Goal: Task Accomplishment & Management: Use online tool/utility

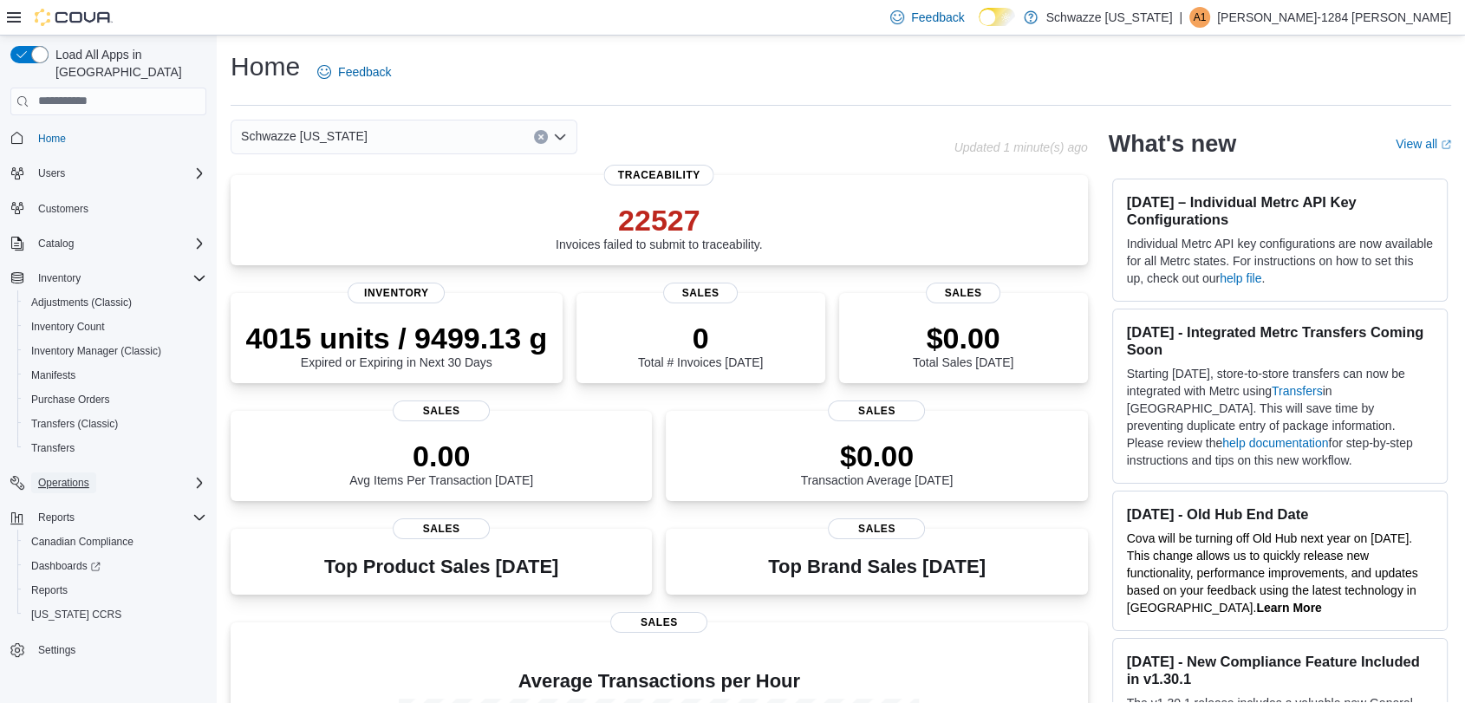
click at [53, 476] on span "Operations" at bounding box center [63, 483] width 51 height 14
click at [76, 500] on span "Cash Management" at bounding box center [75, 507] width 88 height 14
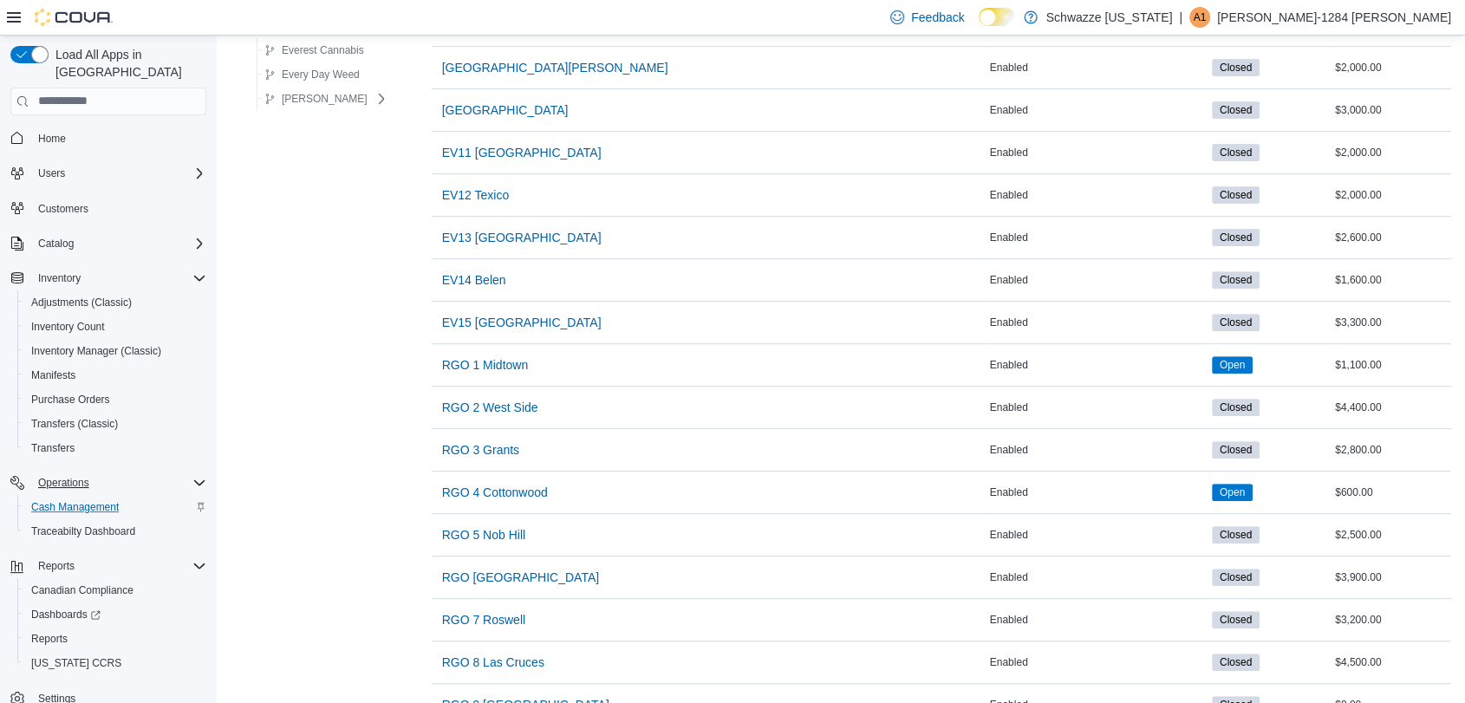
scroll to position [654, 0]
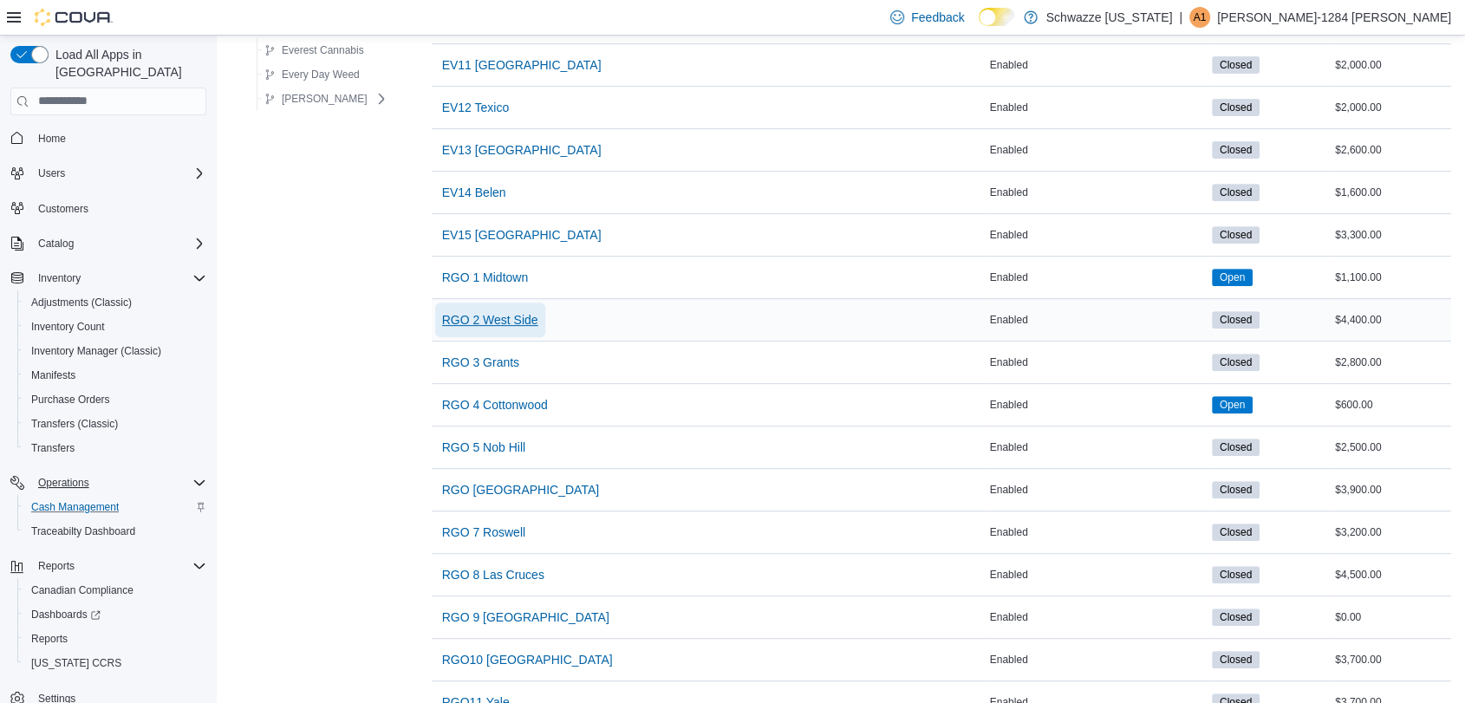
click at [473, 314] on span "RGO 2 West Side" at bounding box center [490, 319] width 96 height 17
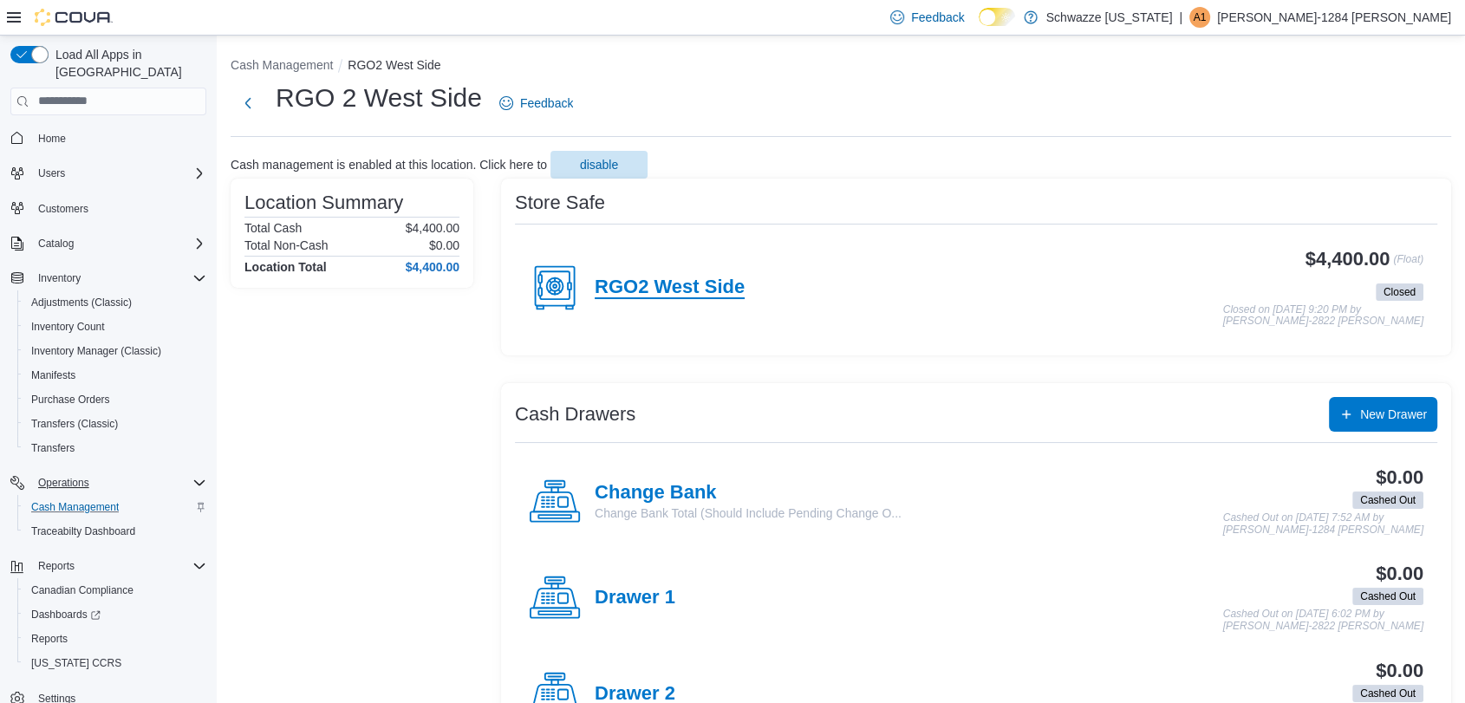
click at [708, 295] on h4 "RGO2 West Side" at bounding box center [670, 288] width 150 height 23
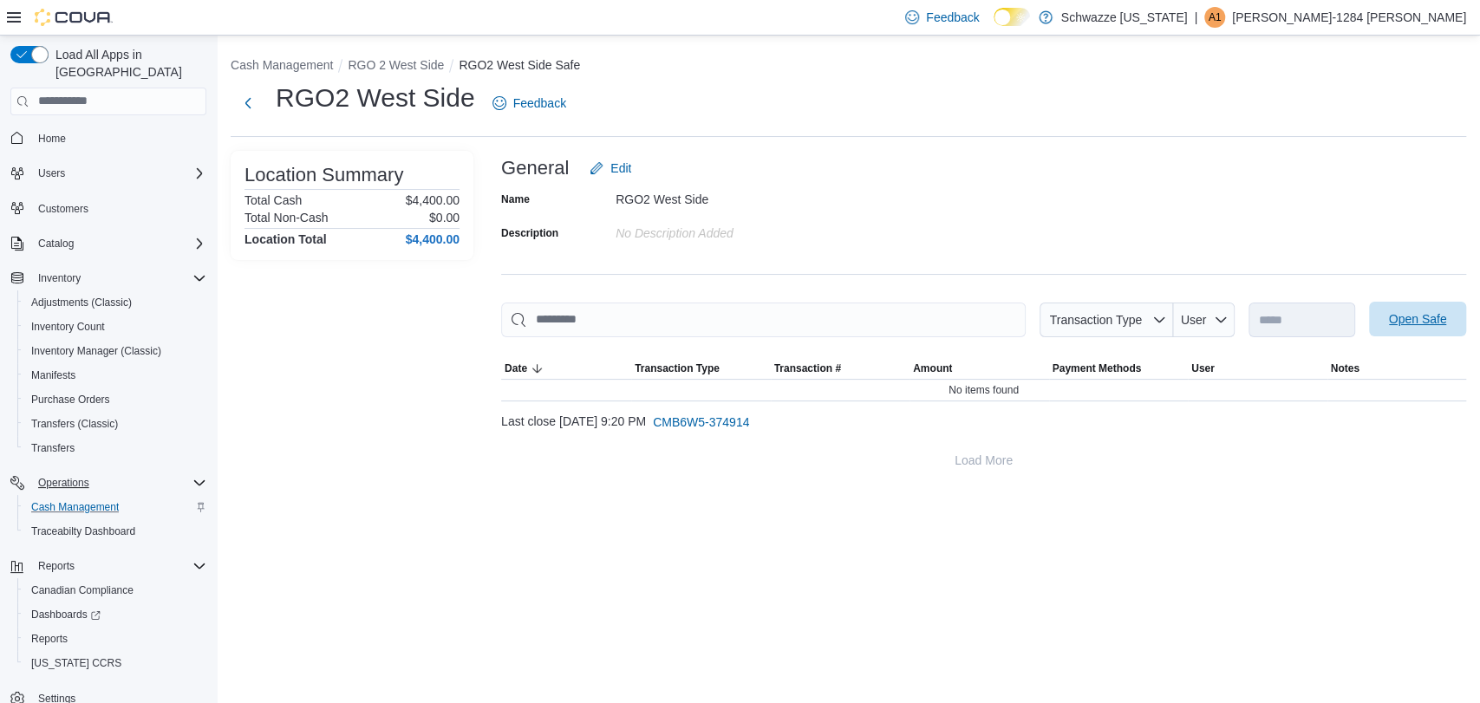
click at [1399, 321] on span "Open Safe" at bounding box center [1418, 318] width 58 height 17
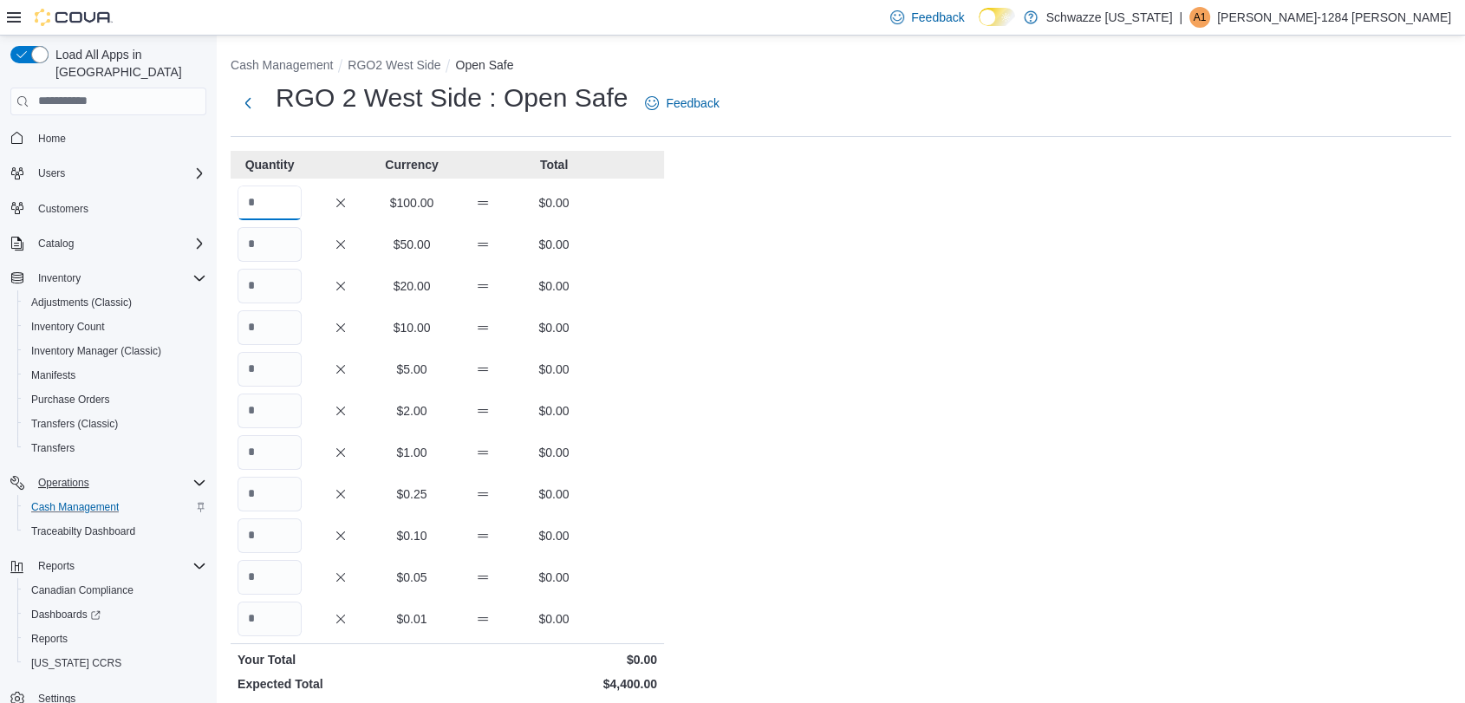
click at [275, 195] on input "Quantity" at bounding box center [269, 202] width 64 height 35
type input "**"
click at [770, 404] on div "Cash Management RGO2 West Side Open Safe RGO 2 West Side : Open Safe Feedback Q…" at bounding box center [841, 488] width 1248 height 904
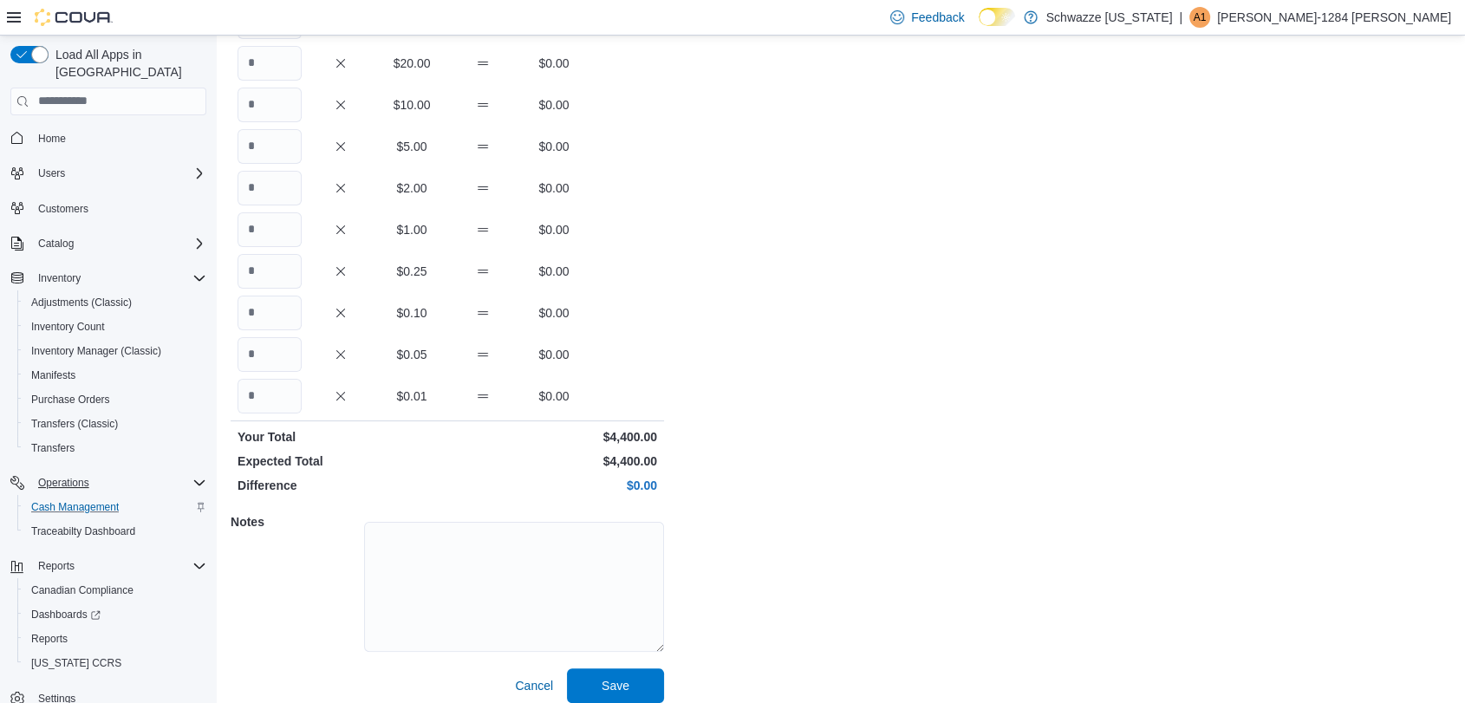
scroll to position [237, 0]
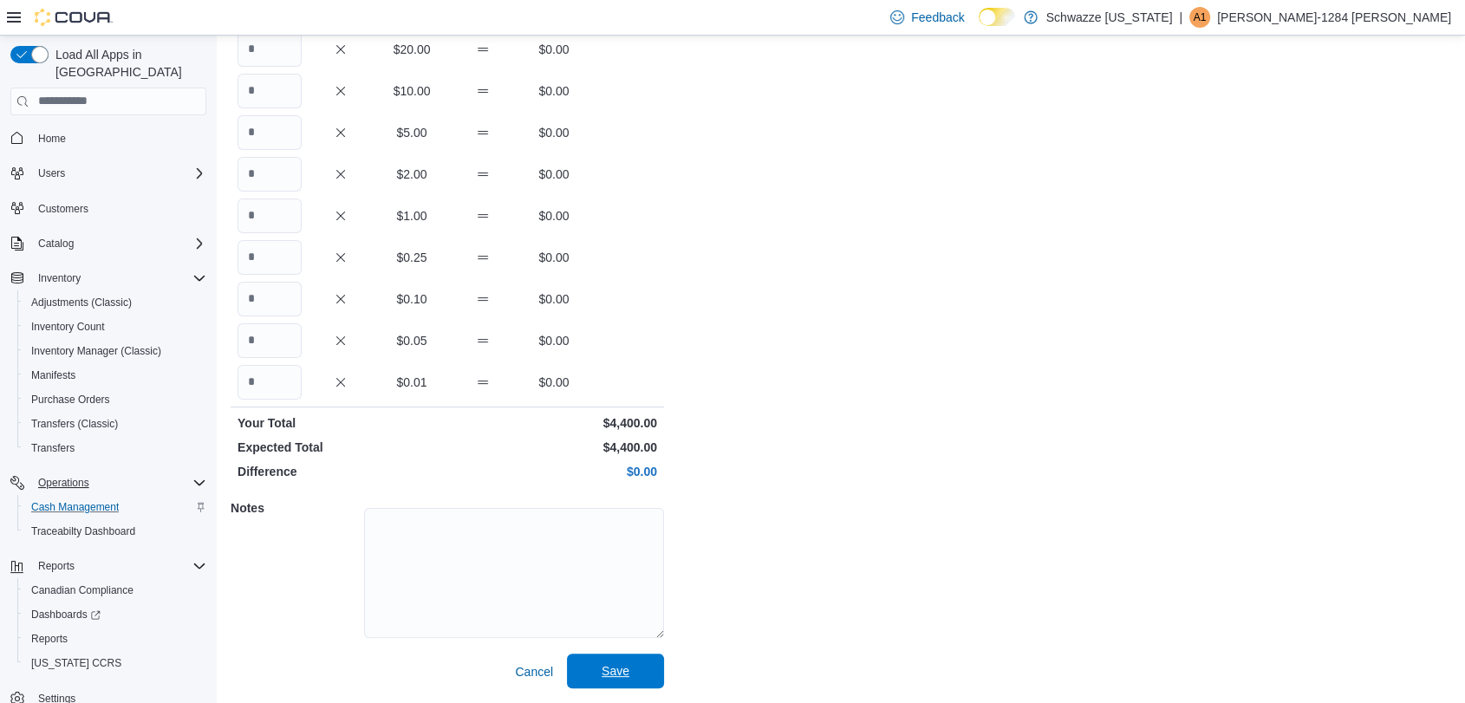
click at [622, 668] on span "Save" at bounding box center [616, 670] width 28 height 17
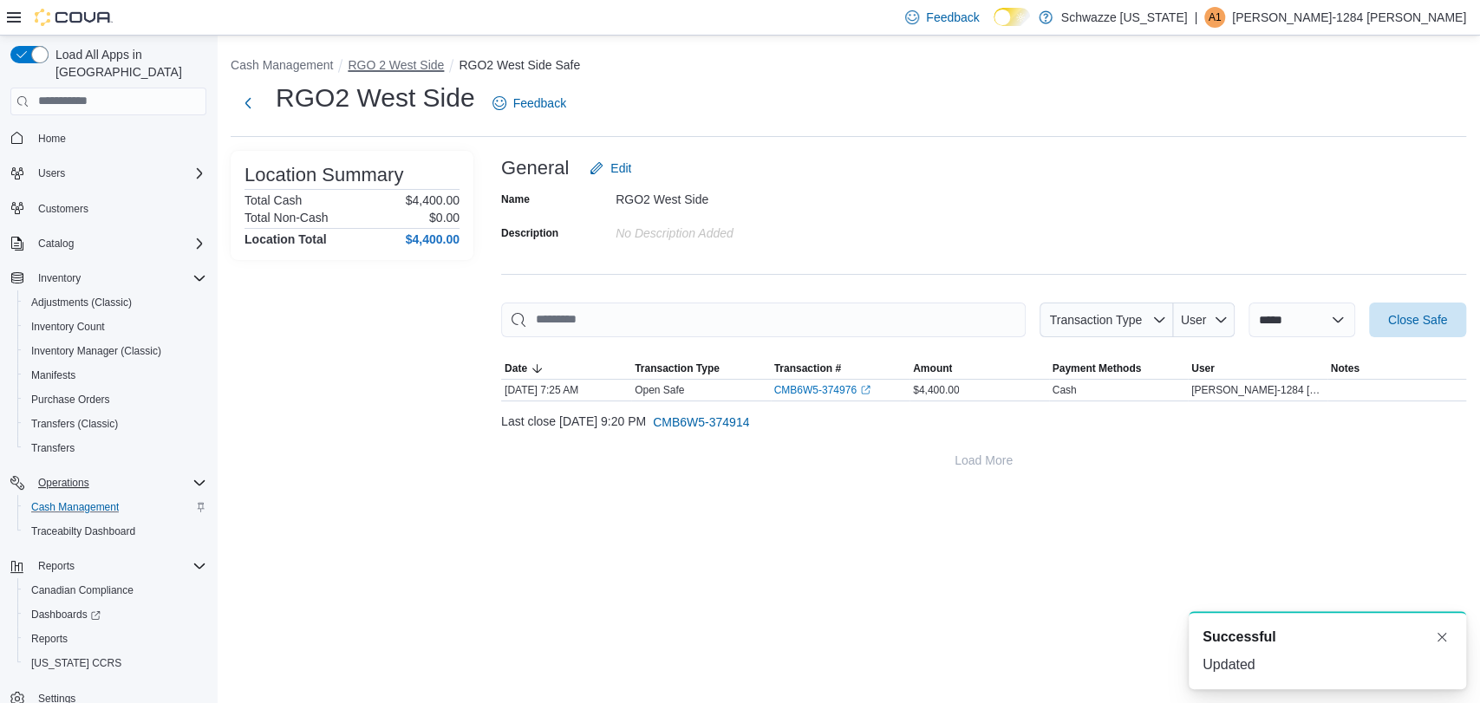
click at [395, 62] on button "RGO 2 West Side" at bounding box center [396, 65] width 96 height 14
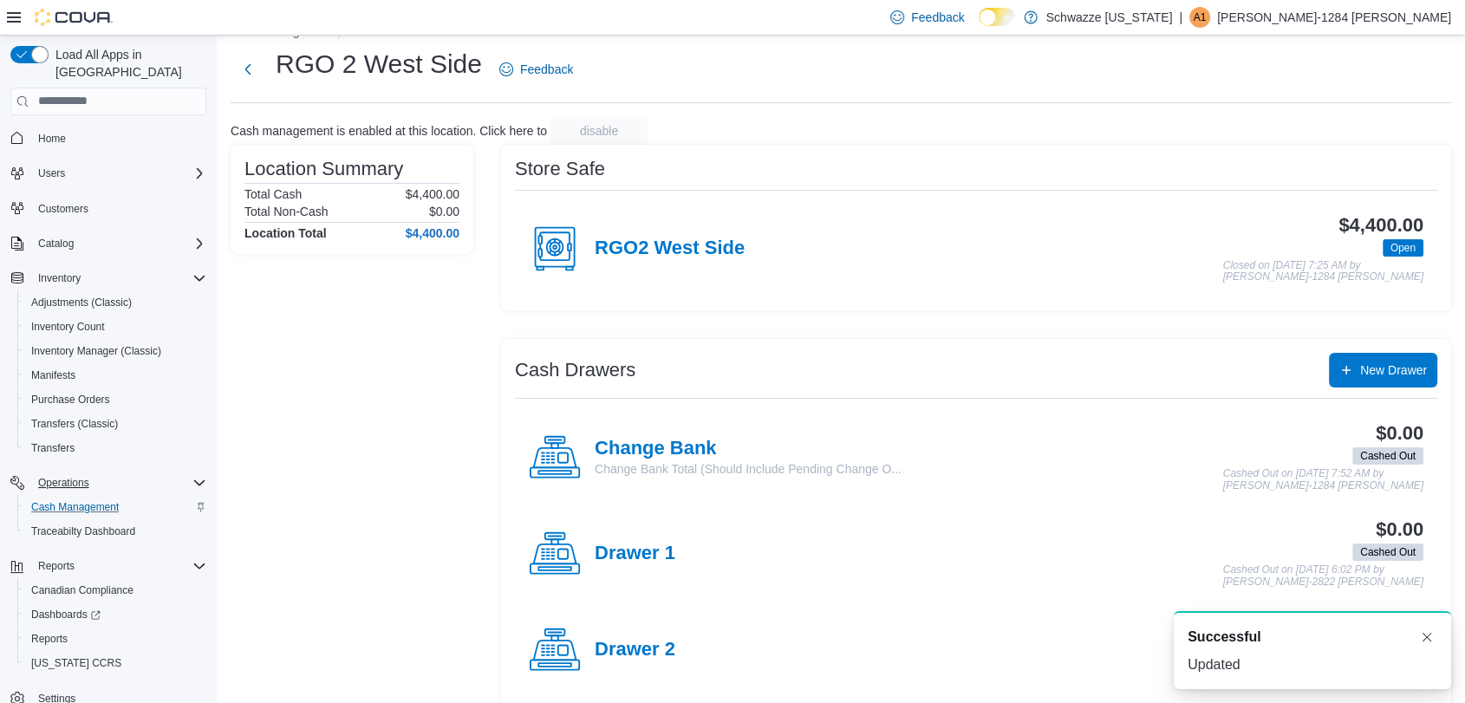
click at [426, 533] on div "Location Summary Total Cash $4,400.00 Total Non-Cash $0.00 Location Total $4,40…" at bounding box center [352, 670] width 243 height 1051
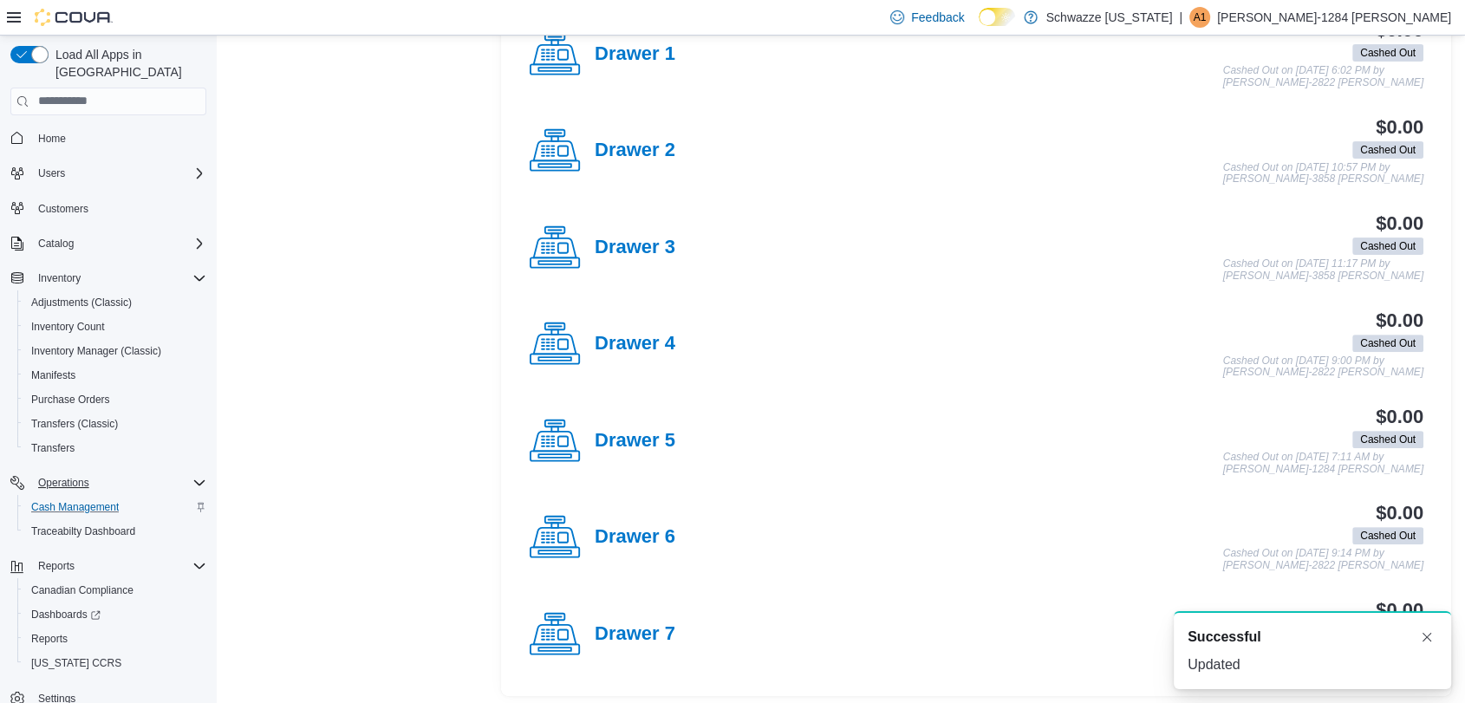
scroll to position [538, 0]
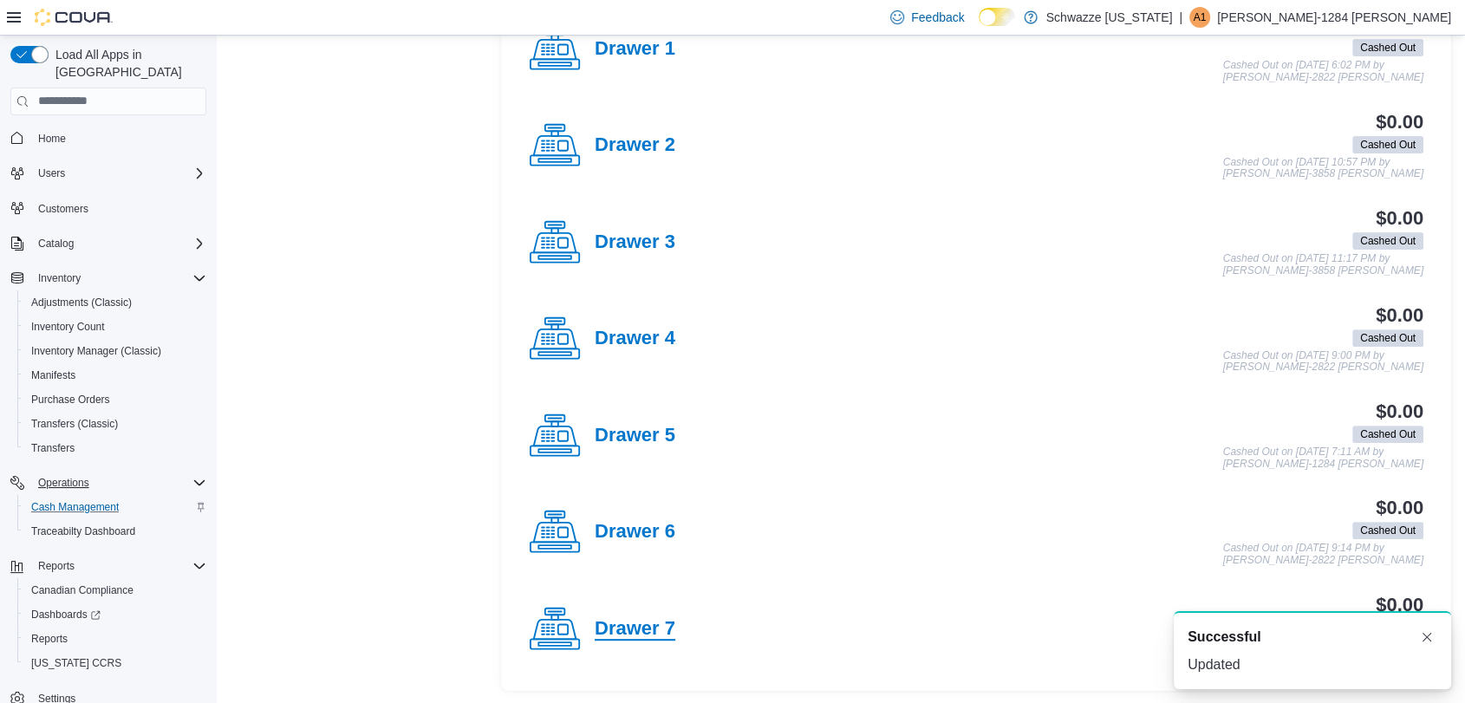
click at [662, 621] on h4 "Drawer 7" at bounding box center [635, 629] width 81 height 23
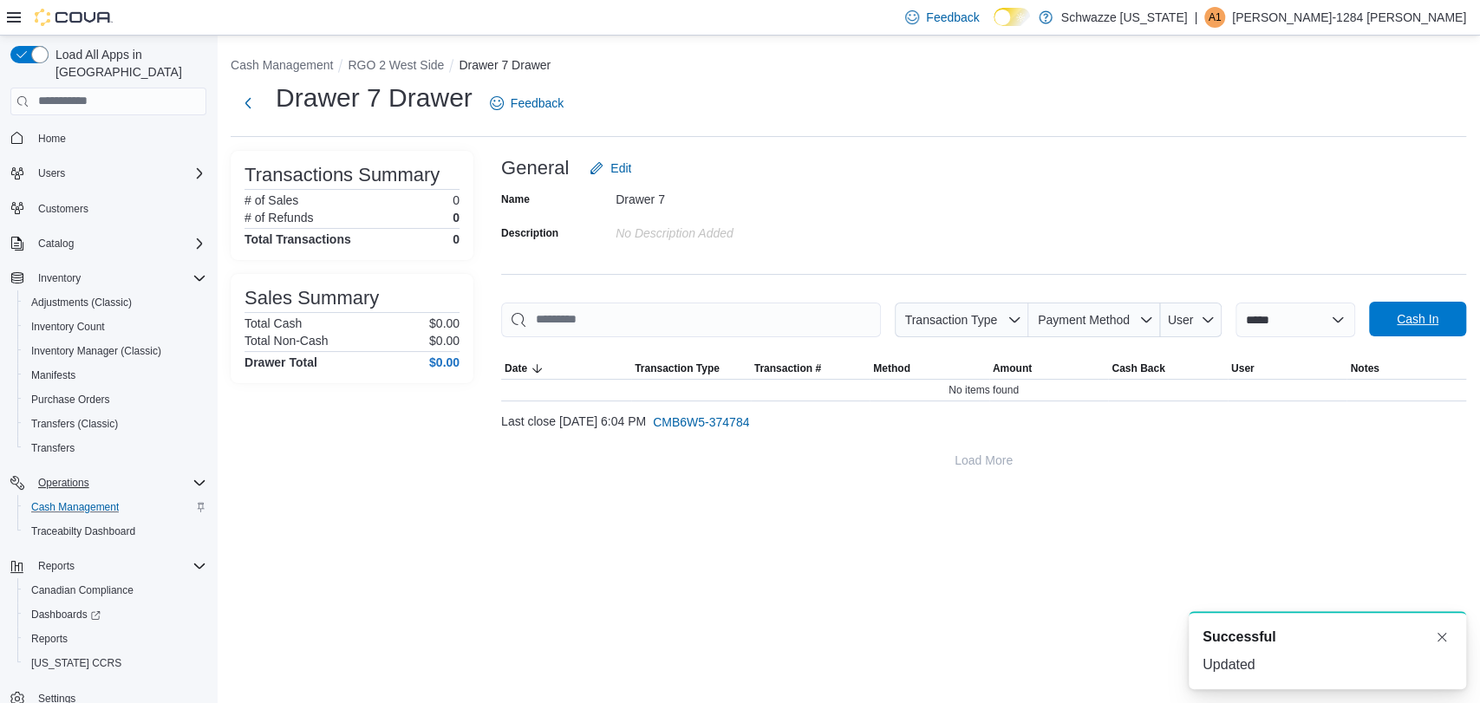
click at [1411, 328] on span "Cash In" at bounding box center [1417, 319] width 76 height 35
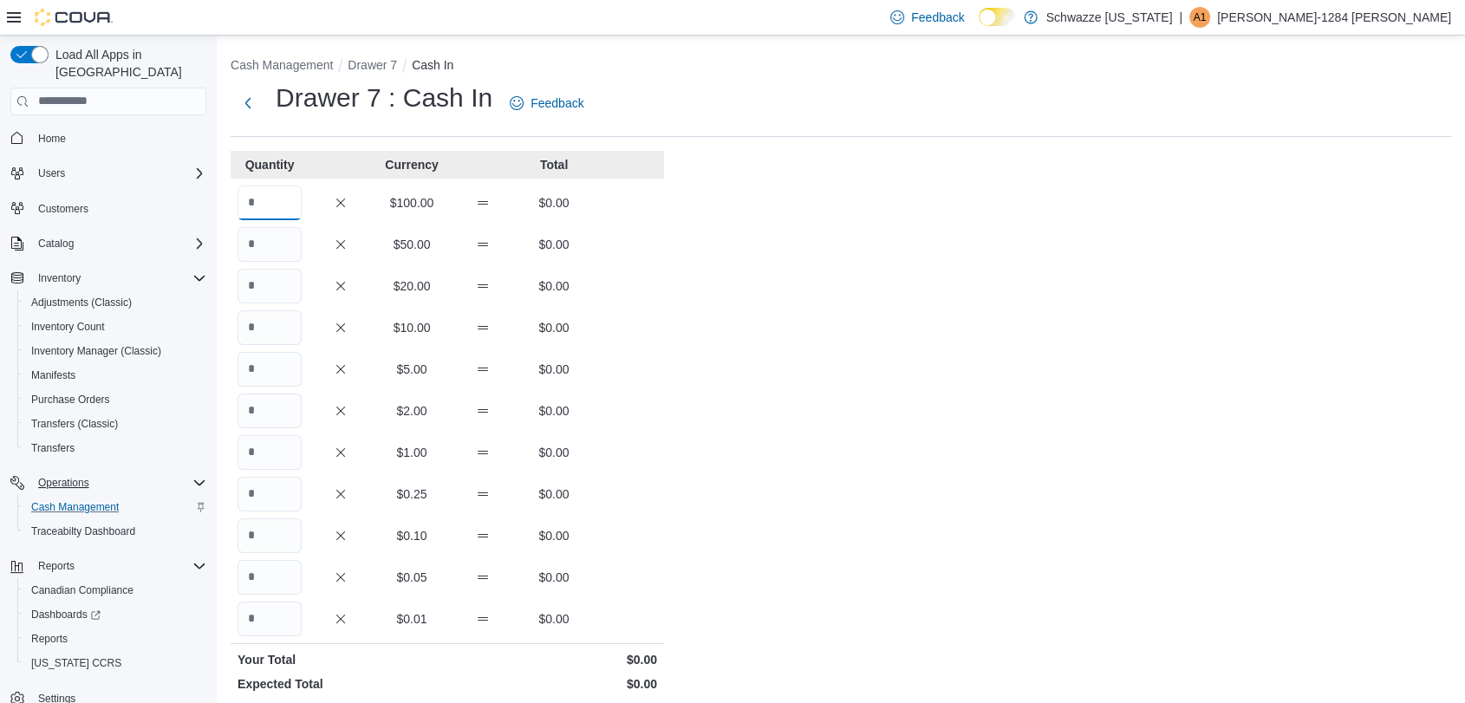
click at [270, 194] on input "Quantity" at bounding box center [269, 202] width 64 height 35
type input "*"
click at [824, 426] on div "Cash Management Drawer 7 Cash In Drawer 7 : Cash In Feedback Quantity Currency …" at bounding box center [841, 488] width 1248 height 904
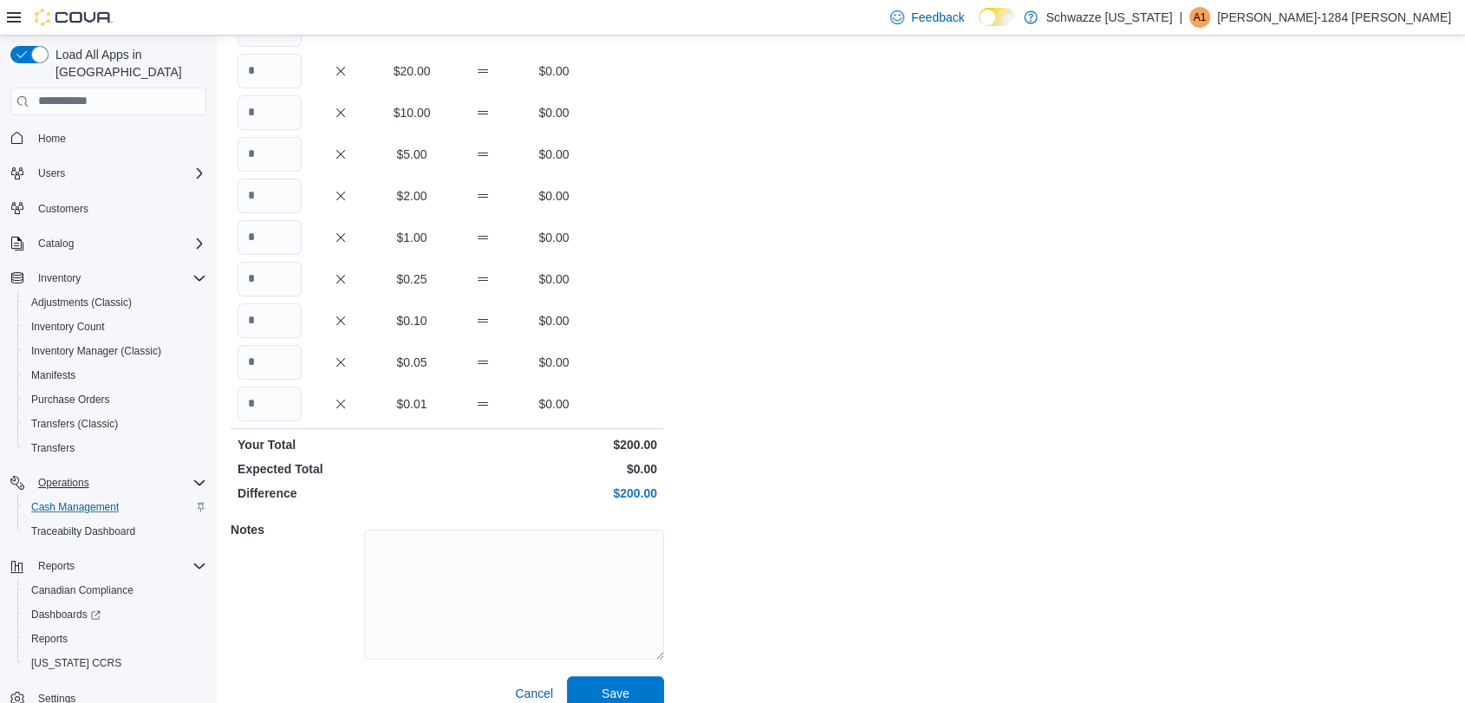
scroll to position [237, 0]
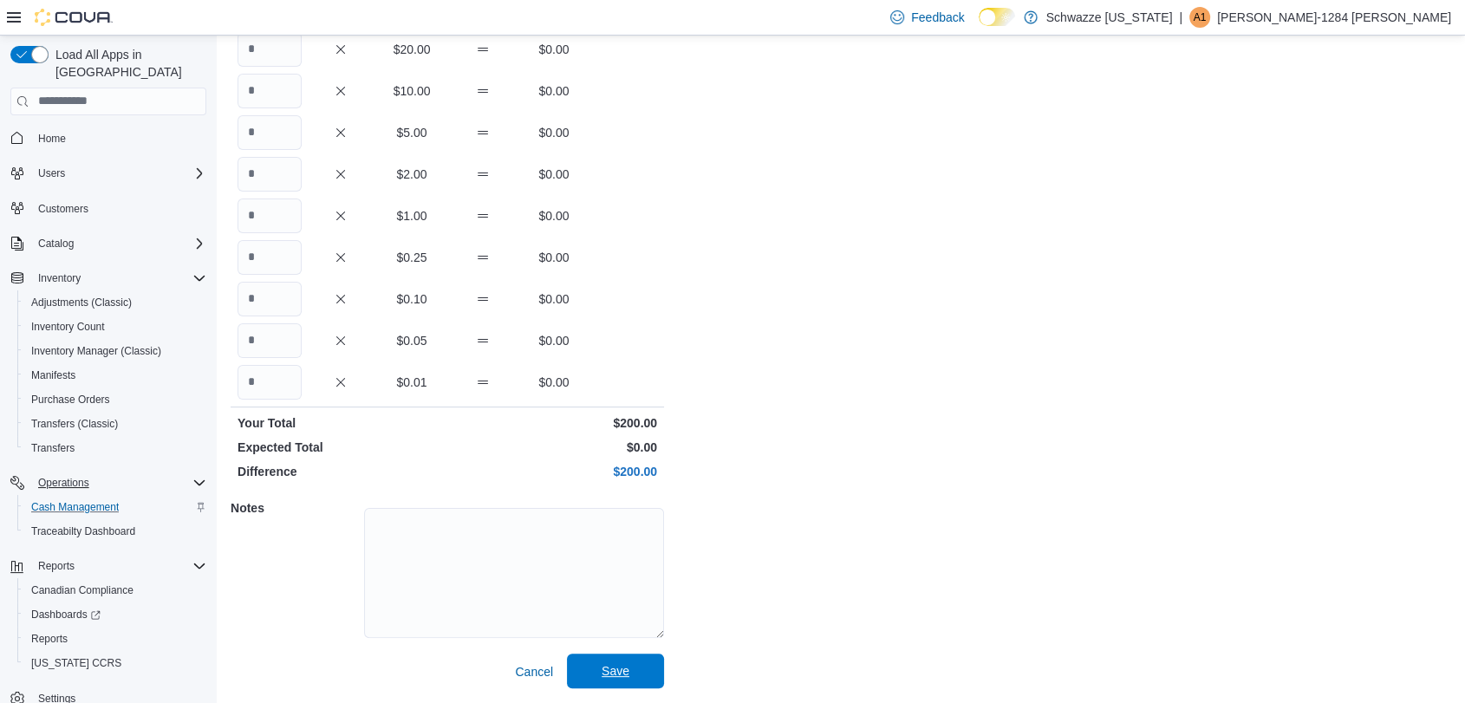
click at [595, 675] on span "Save" at bounding box center [615, 671] width 76 height 35
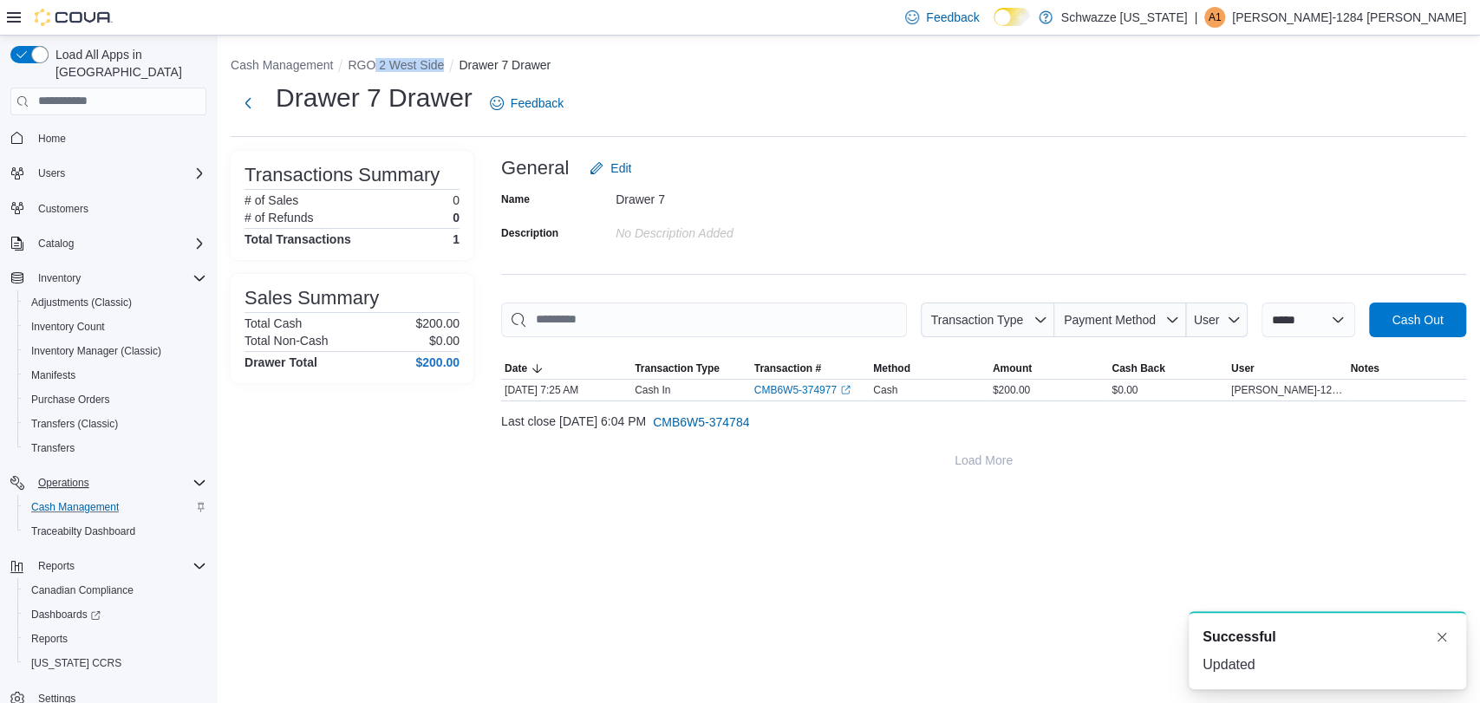
drag, startPoint x: 376, startPoint y: 55, endPoint x: 394, endPoint y: 75, distance: 27.1
click at [394, 75] on ol "Cash Management RGO 2 West Side Drawer 7 Drawer" at bounding box center [848, 66] width 1235 height 21
click at [391, 62] on button "RGO 2 West Side" at bounding box center [396, 65] width 96 height 14
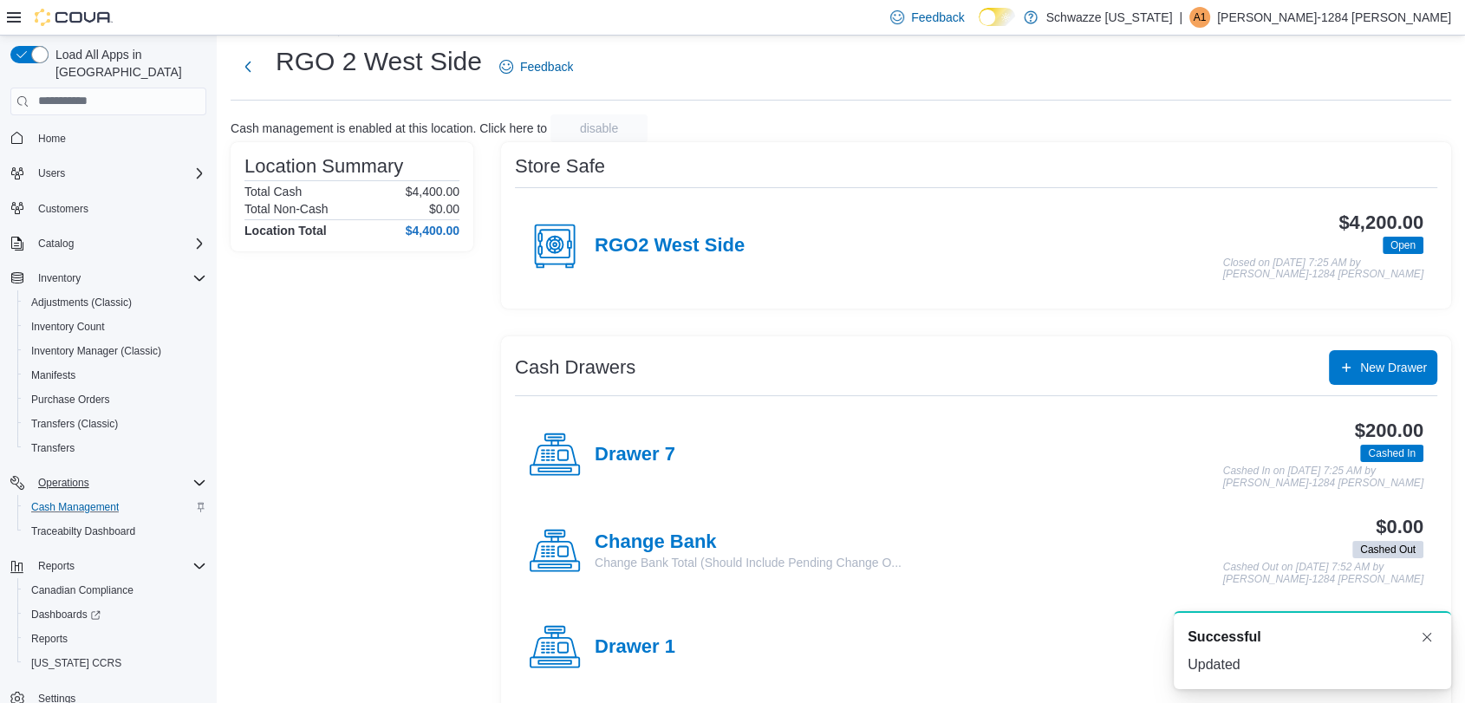
click at [395, 626] on div "Location Summary Total Cash $4,400.00 Total Non-Cash $0.00 Location Total $4,40…" at bounding box center [352, 667] width 243 height 1051
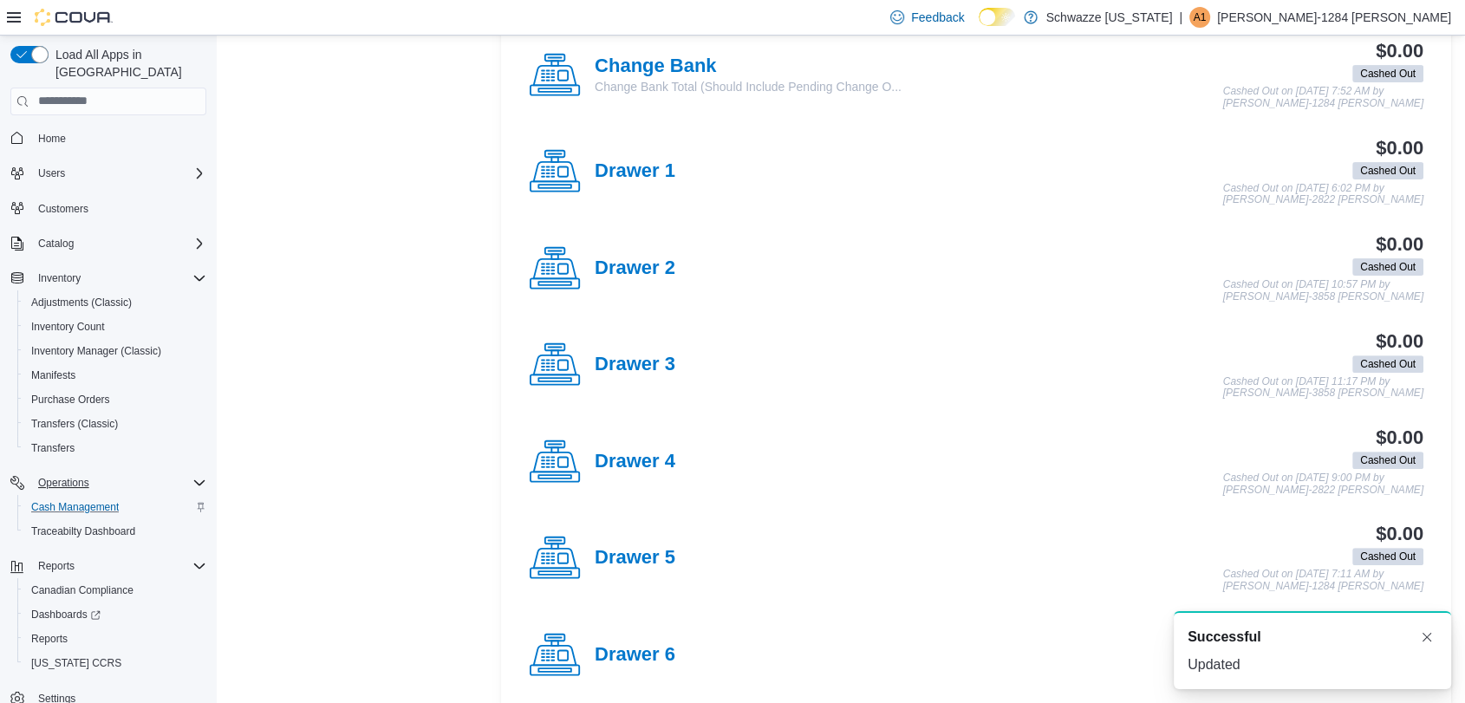
scroll to position [538, 0]
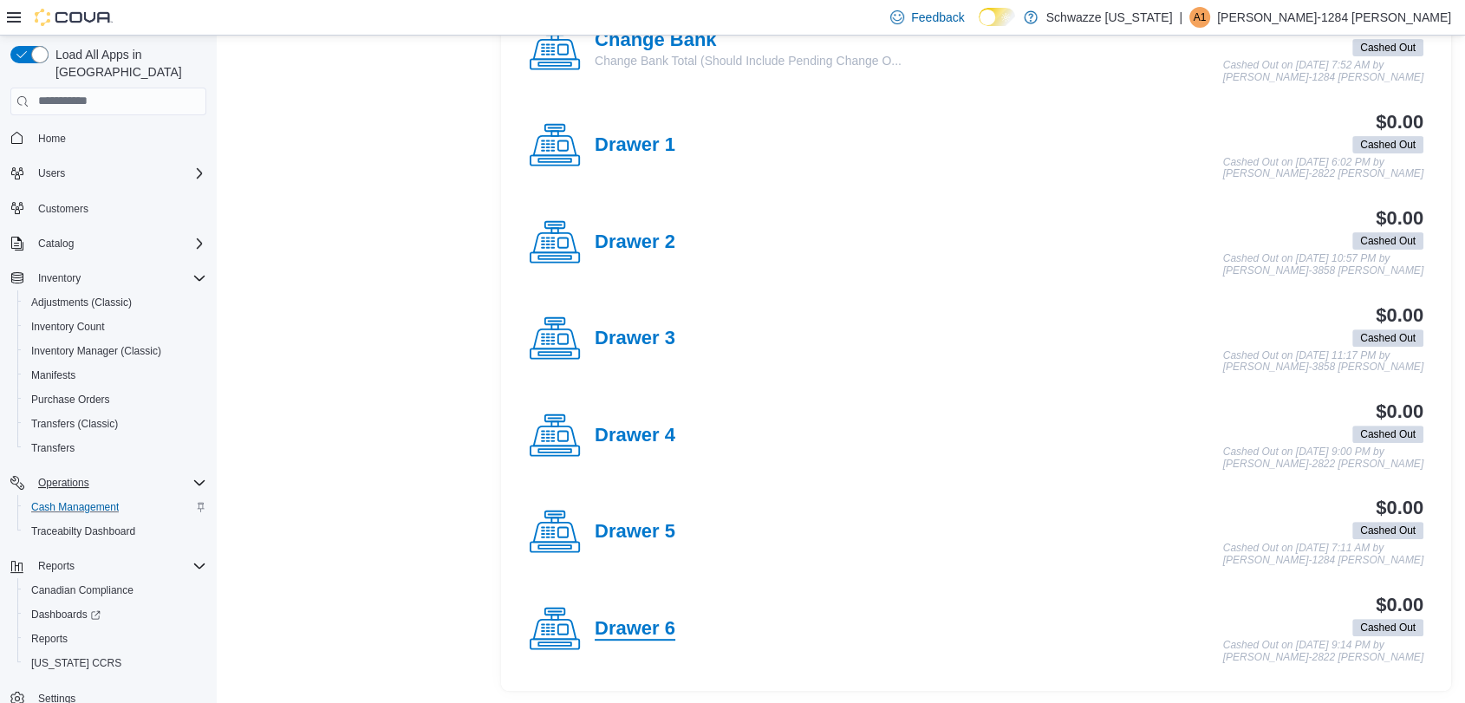
click at [635, 634] on h4 "Drawer 6" at bounding box center [635, 629] width 81 height 23
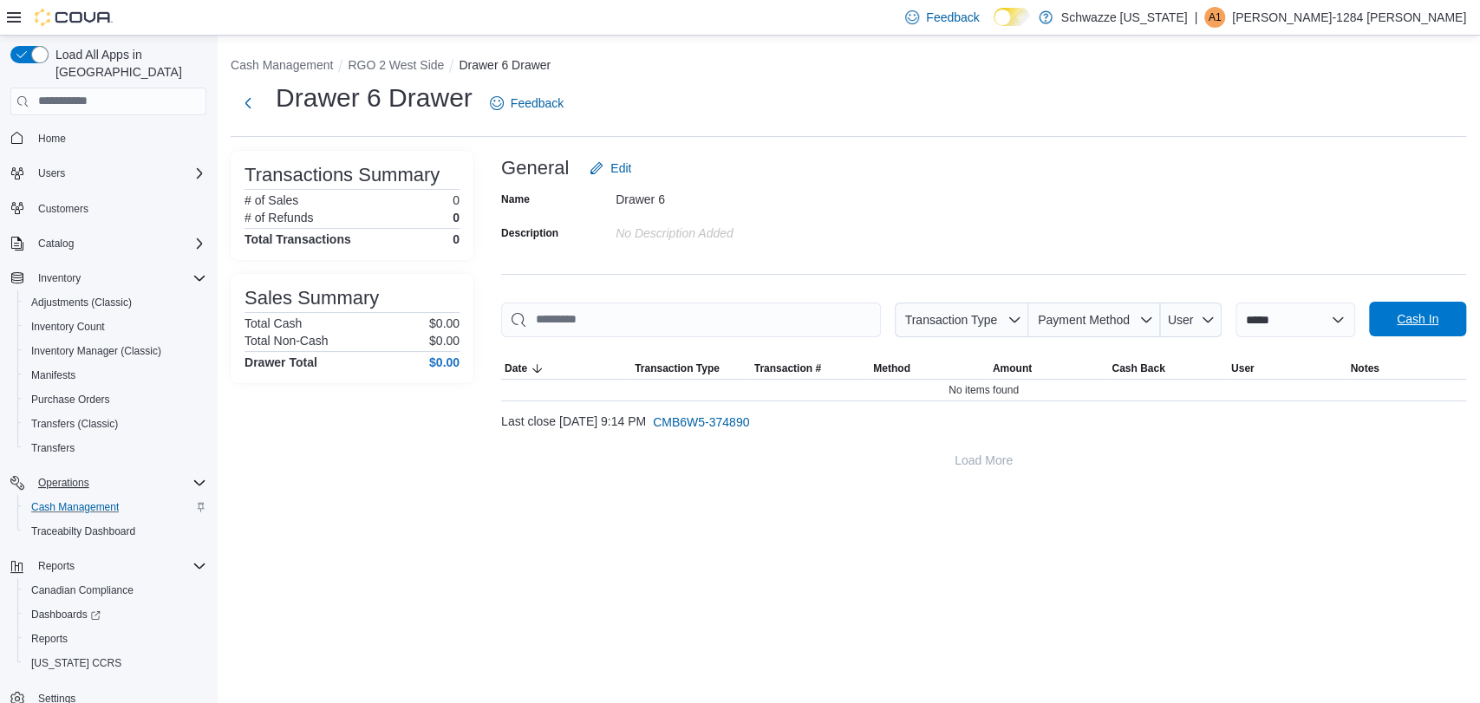
click at [1407, 315] on span "Cash In" at bounding box center [1417, 318] width 42 height 17
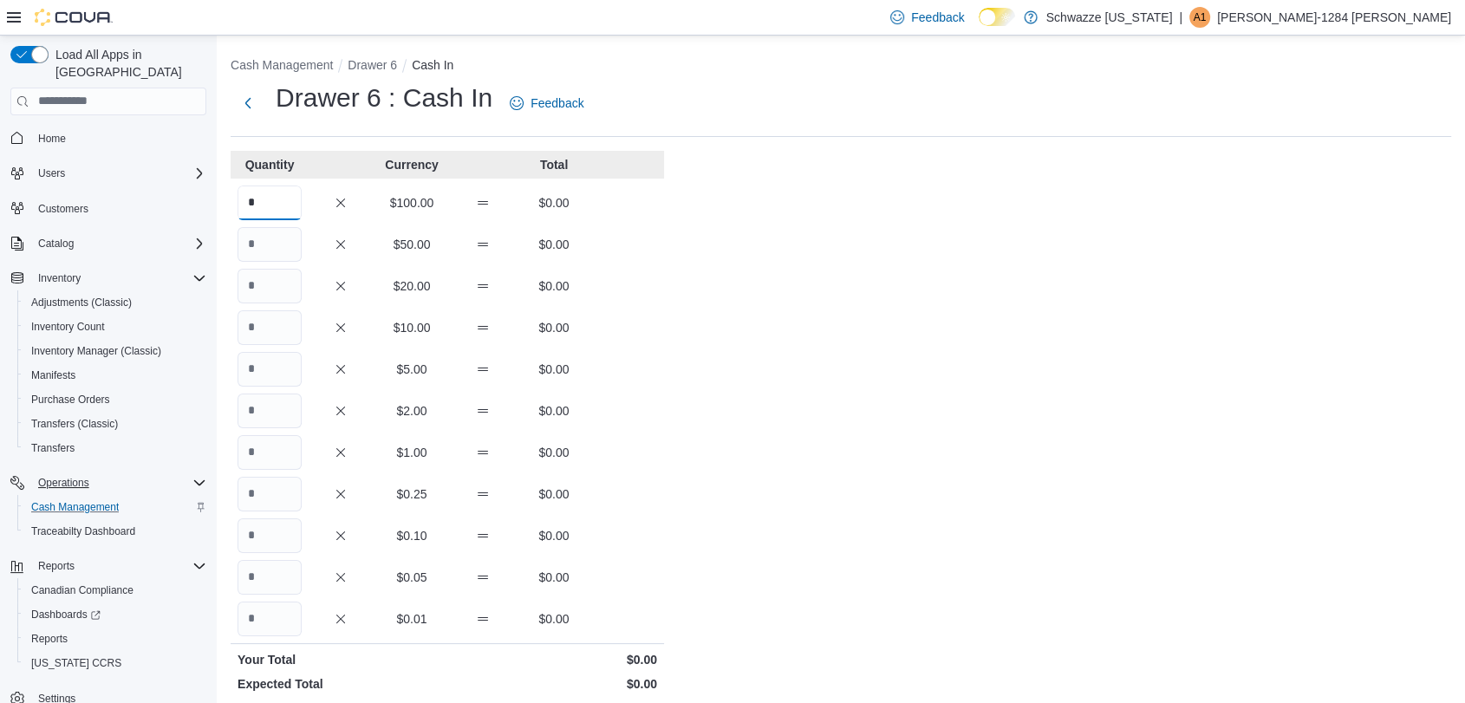
click at [270, 196] on input "*" at bounding box center [269, 202] width 64 height 35
type input "*"
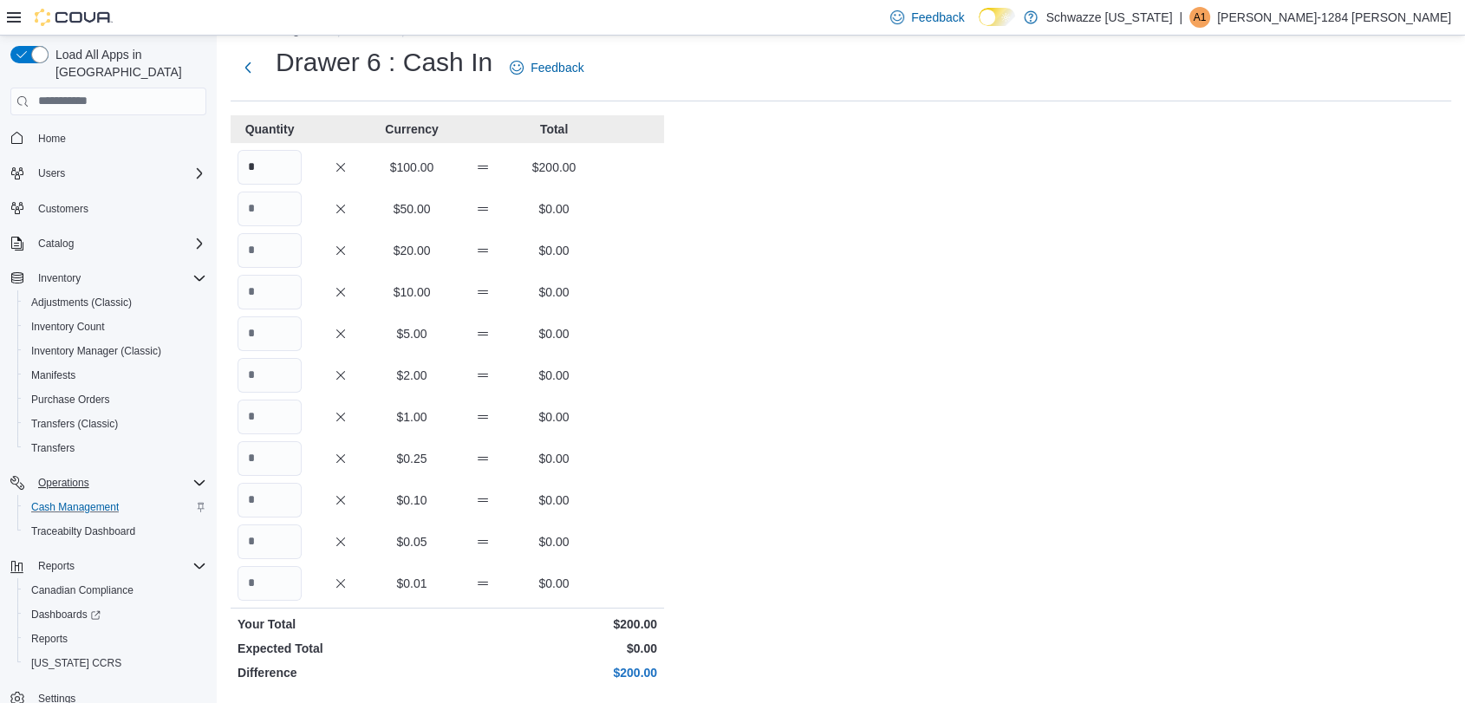
click at [850, 339] on div "Cash Management Drawer 6 Cash In Drawer 6 : Cash In Feedback Quantity Currency …" at bounding box center [841, 452] width 1248 height 904
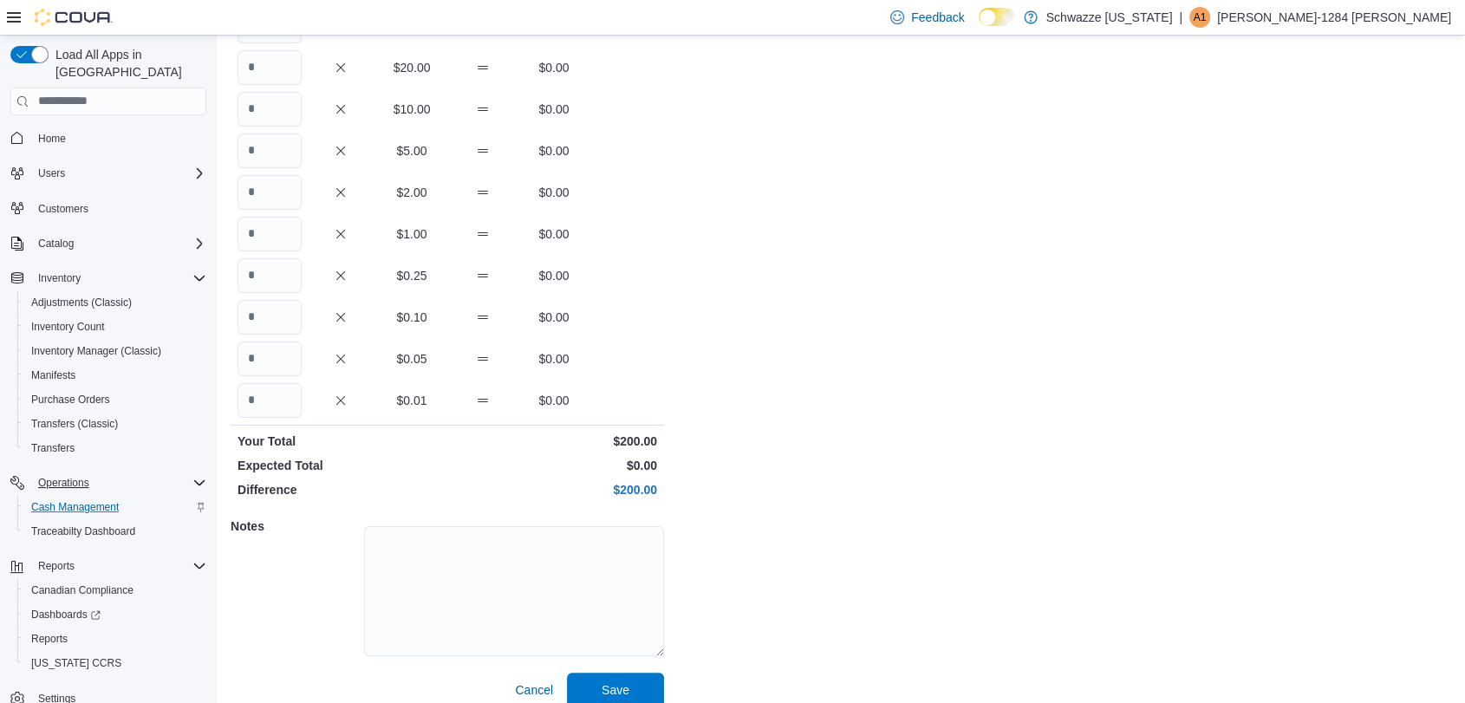
scroll to position [237, 0]
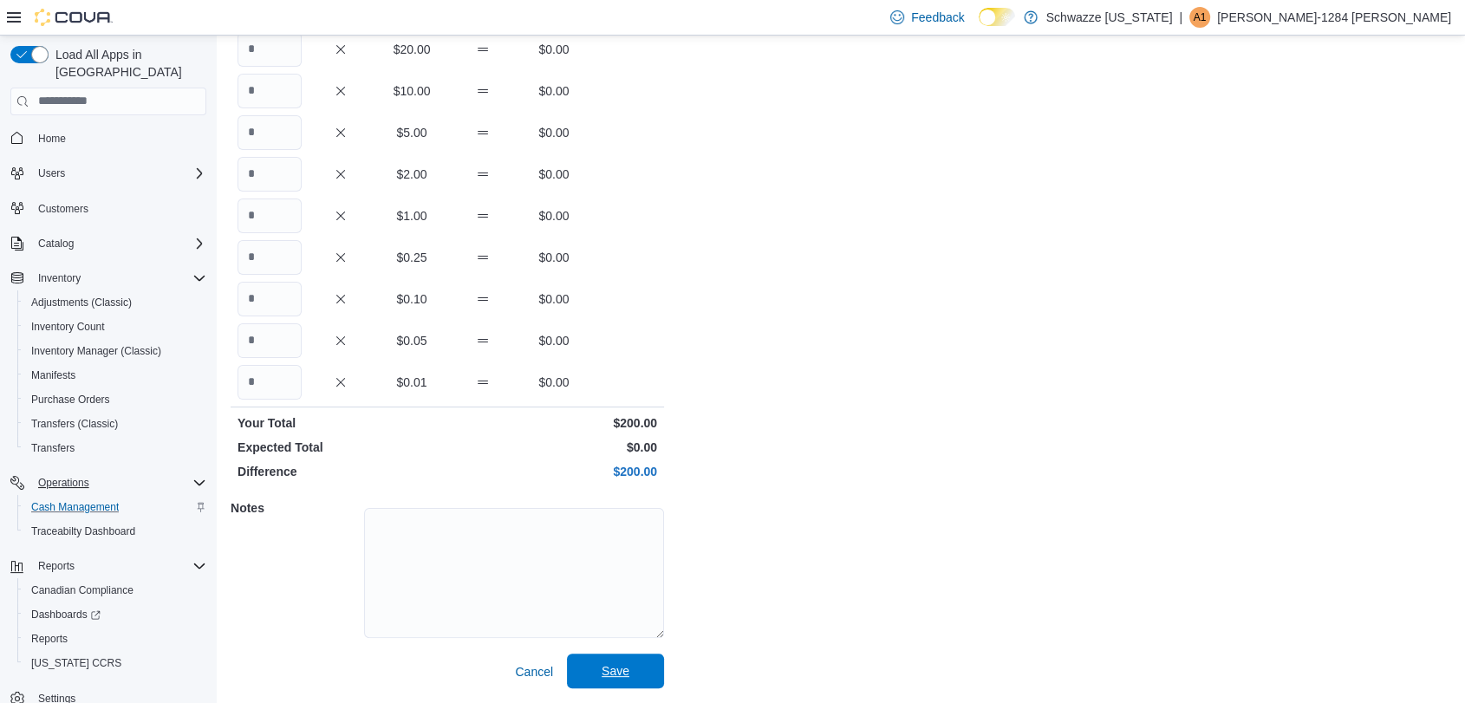
click at [615, 680] on span "Save" at bounding box center [615, 671] width 76 height 35
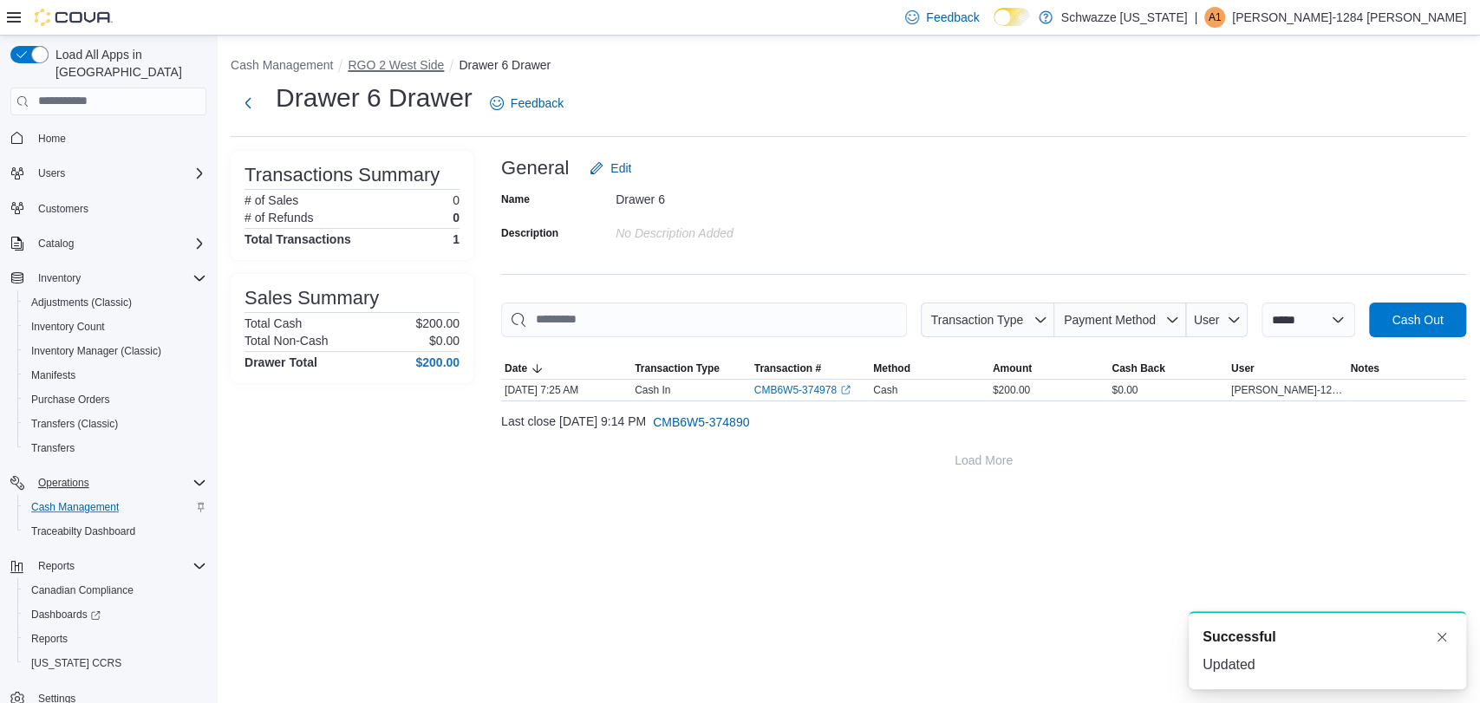
click at [407, 65] on button "RGO 2 West Side" at bounding box center [396, 65] width 96 height 14
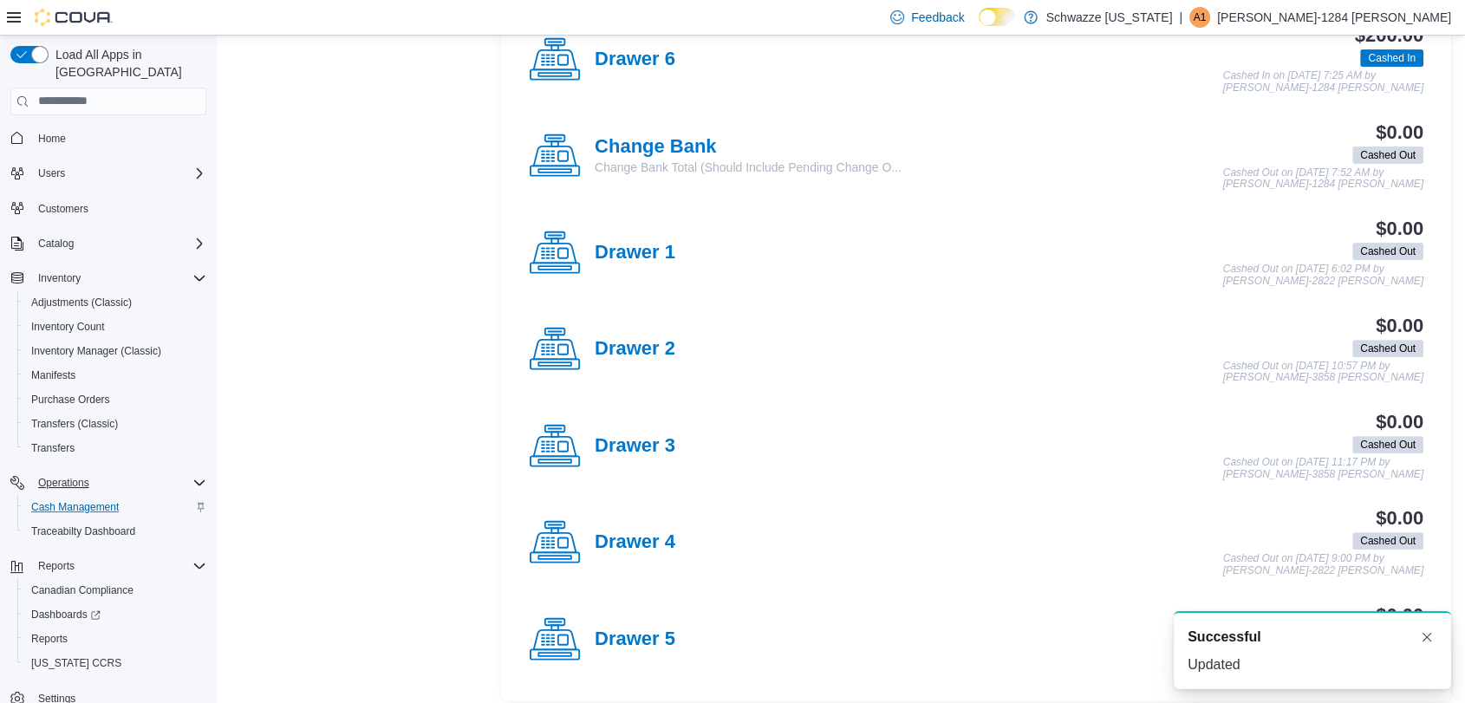
scroll to position [538, 0]
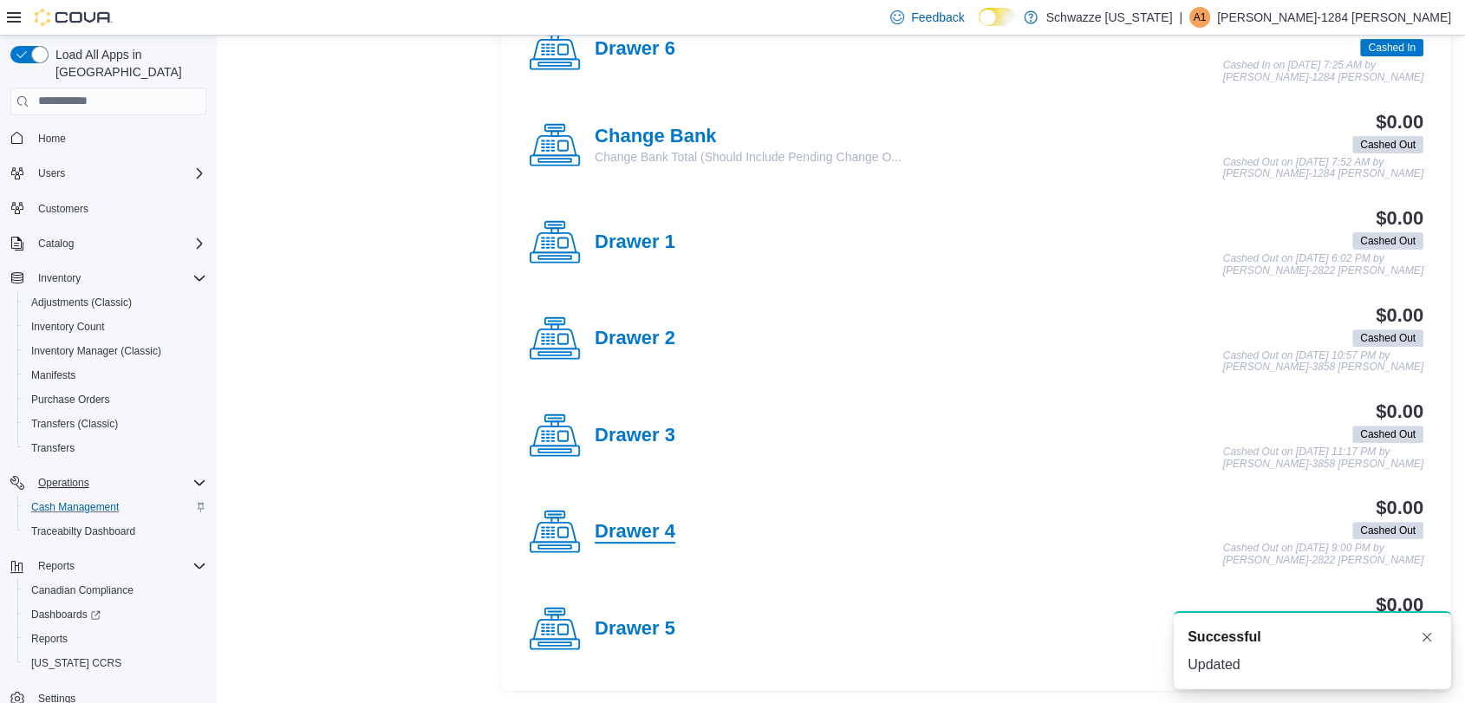
click at [622, 532] on h4 "Drawer 4" at bounding box center [635, 532] width 81 height 23
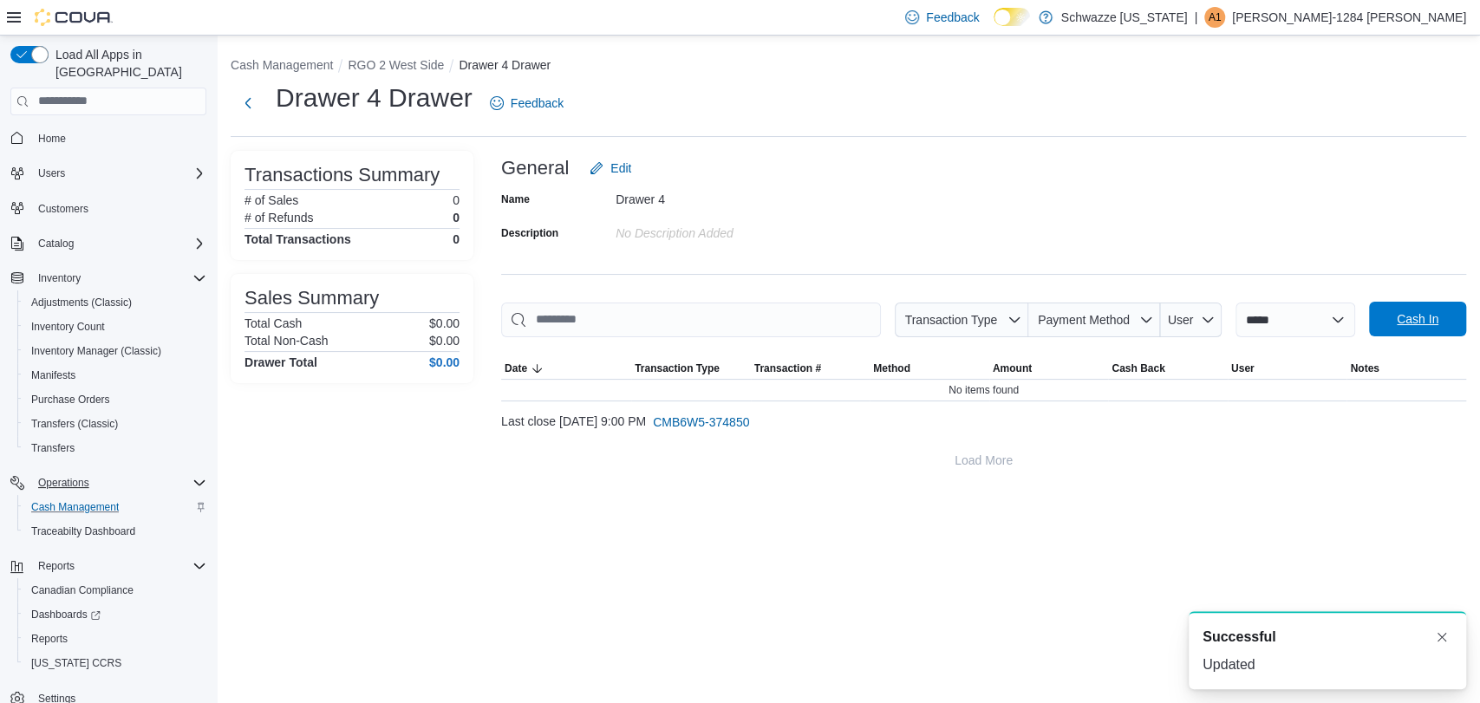
click at [1389, 321] on span "Cash In" at bounding box center [1417, 319] width 76 height 35
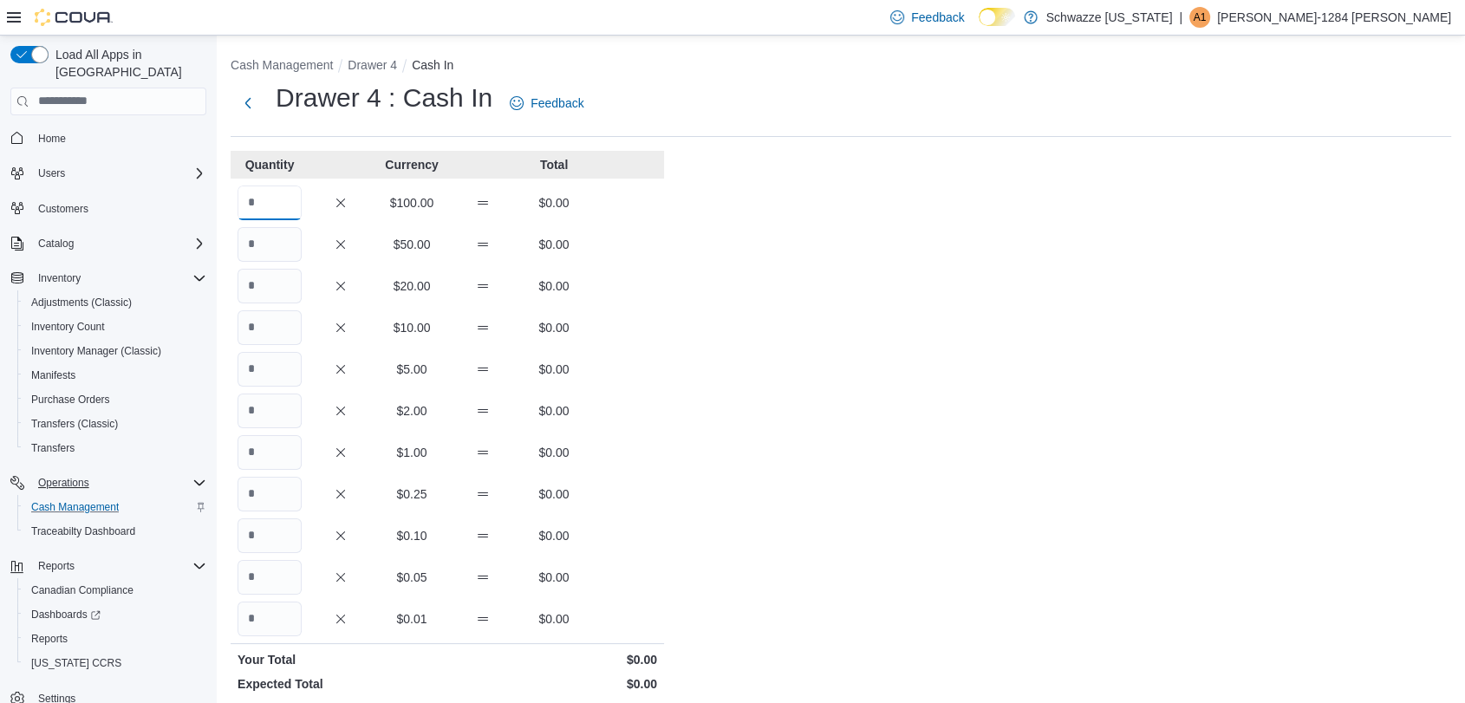
click at [274, 189] on input "Quantity" at bounding box center [269, 202] width 64 height 35
type input "*"
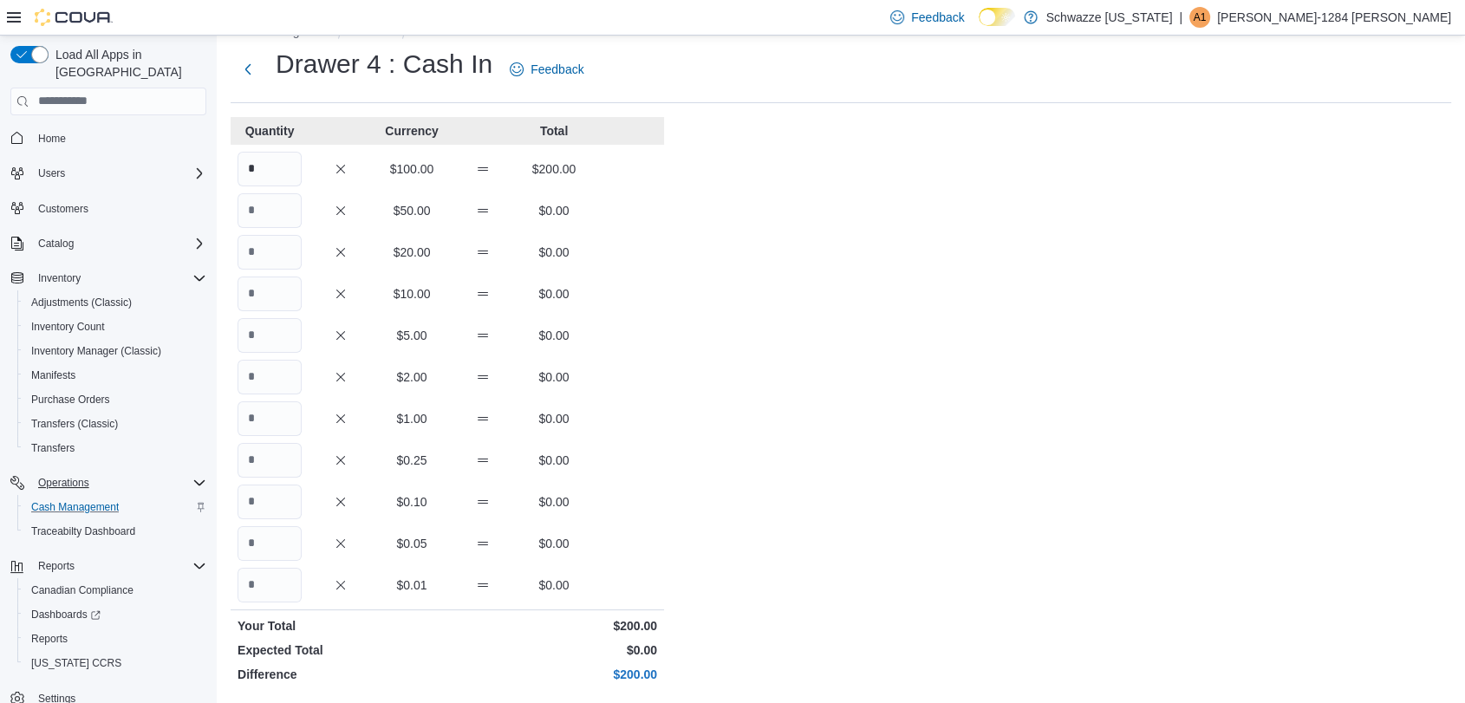
click at [934, 387] on div "Cash Management Drawer 4 Cash In Drawer 4 : Cash In Feedback Quantity Currency …" at bounding box center [841, 454] width 1248 height 904
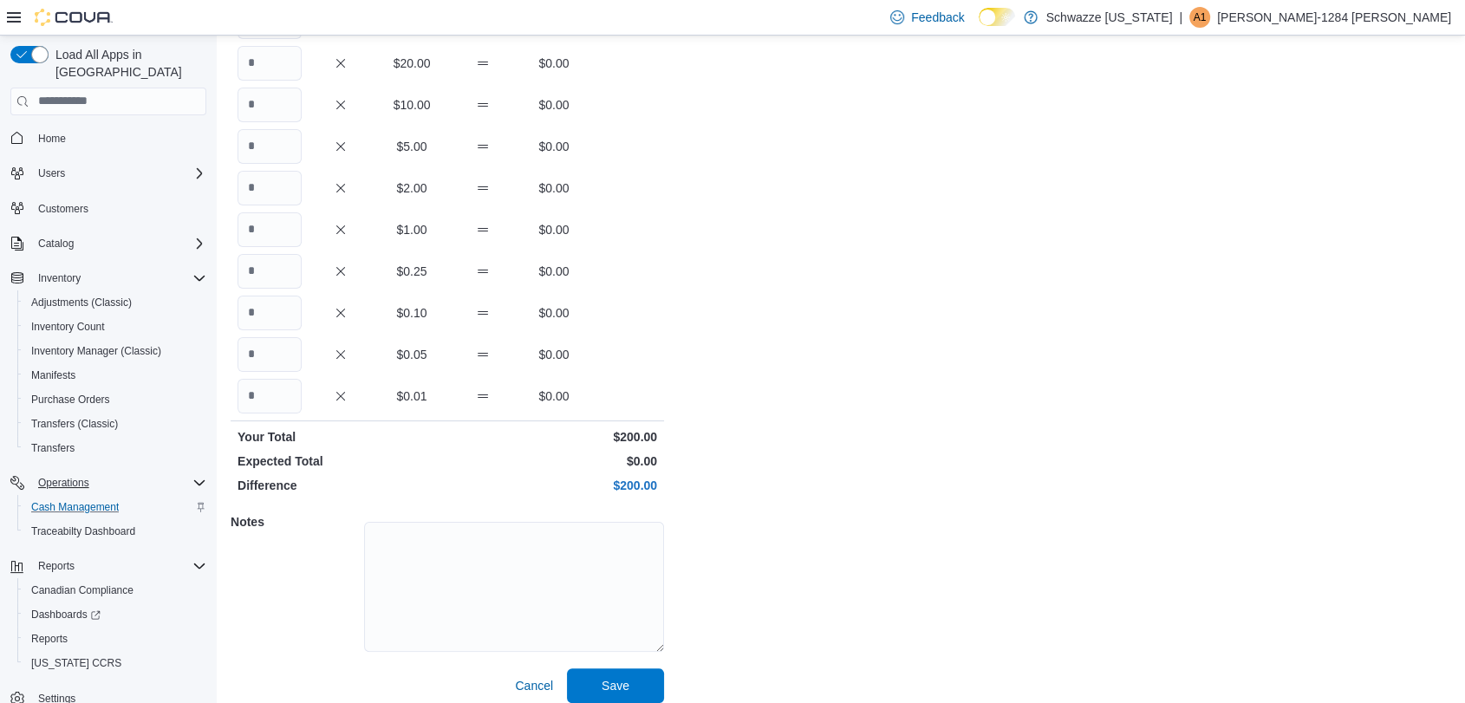
scroll to position [237, 0]
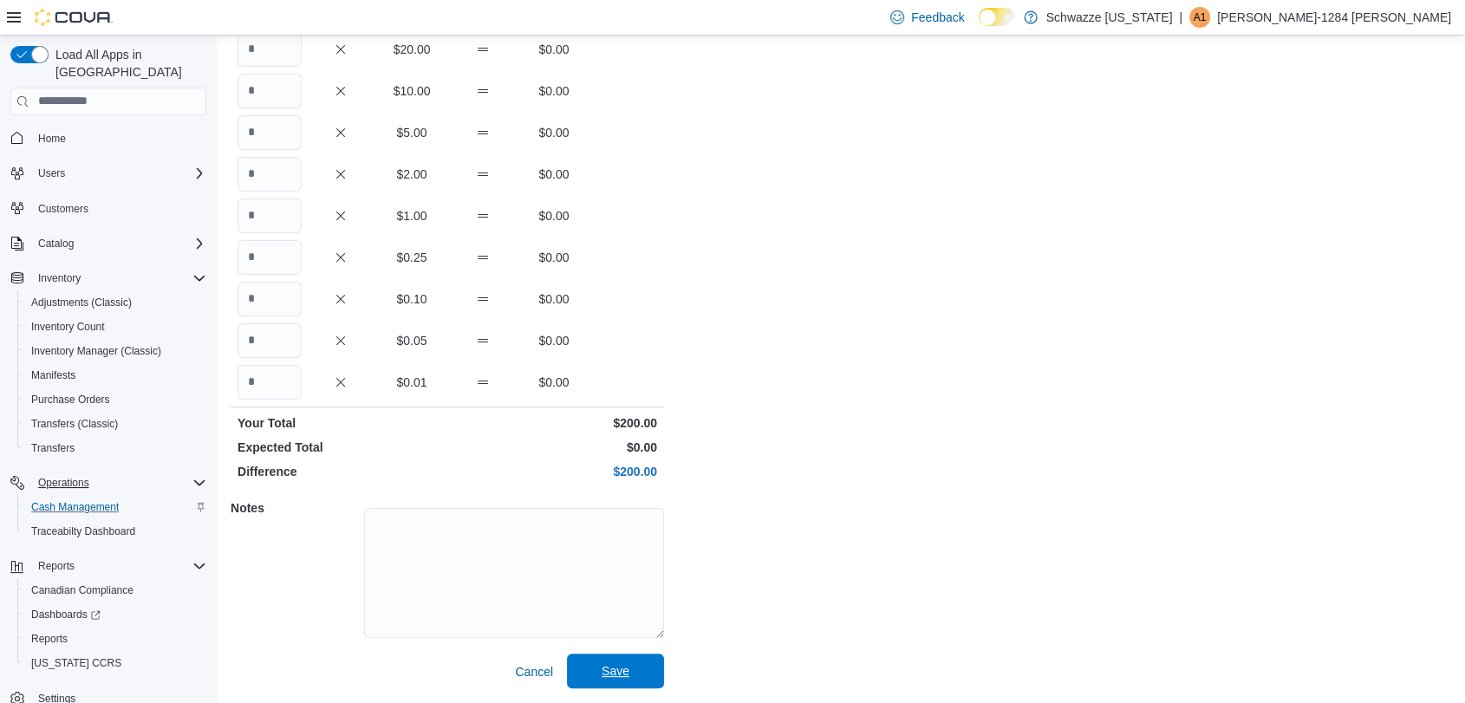
click at [610, 662] on span "Save" at bounding box center [616, 670] width 28 height 17
